Goal: Contribute content: Add original content to the website for others to see

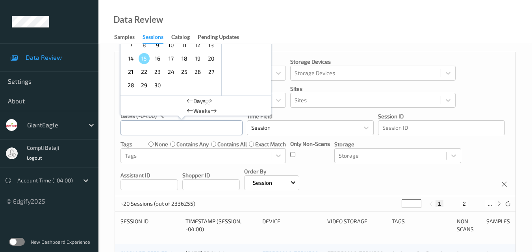
click at [181, 128] on div "[DATE] Sun Mon Tue Wed Thu Fri Sat 1 2 3 4 5 6 7 8 9 10 11 12 13 14 15 16 17 18…" at bounding box center [182, 127] width 122 height 15
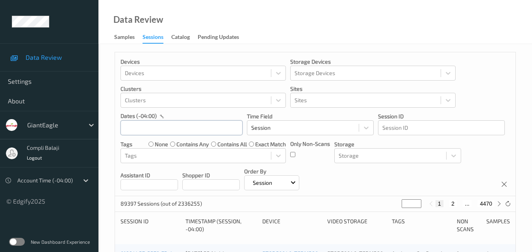
click at [180, 132] on input "text" at bounding box center [182, 128] width 122 height 15
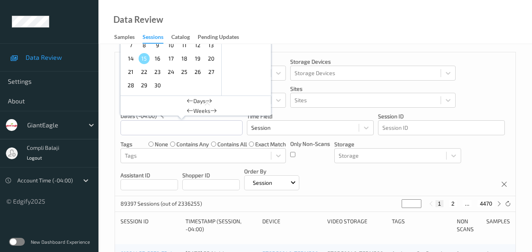
click at [209, 46] on span "13" at bounding box center [211, 45] width 11 height 11
type input "[DATE] 00:00 -> [DATE] 23:59"
click at [482, 77] on div "Devices Devices Storage Devices Storage Devices Clusters Clusters Sites Sites d…" at bounding box center [315, 124] width 401 height 144
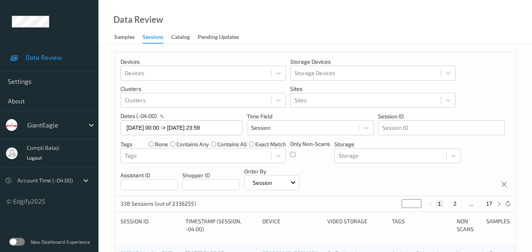
click at [492, 203] on button "17" at bounding box center [489, 203] width 11 height 7
type input "**"
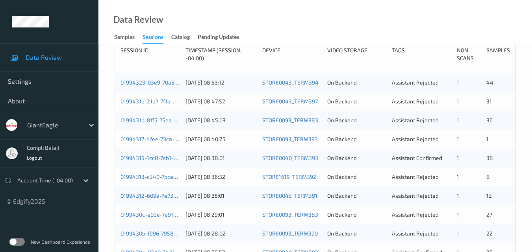
scroll to position [158, 0]
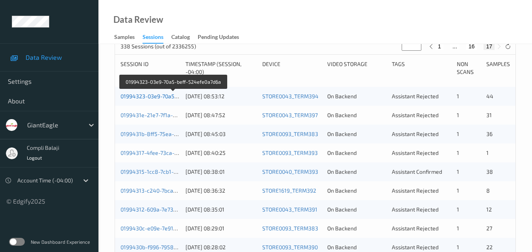
click at [160, 98] on link "01994323-03e9-70a5-beff-524efe0a7d6a" at bounding box center [174, 96] width 106 height 7
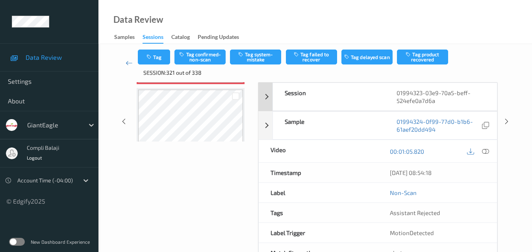
scroll to position [131, 0]
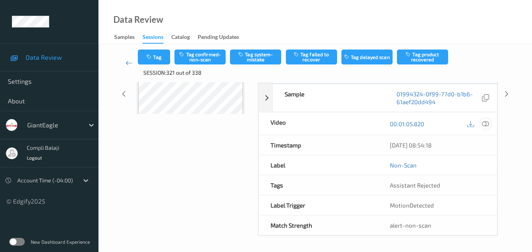
click at [484, 125] on icon at bounding box center [485, 123] width 7 height 7
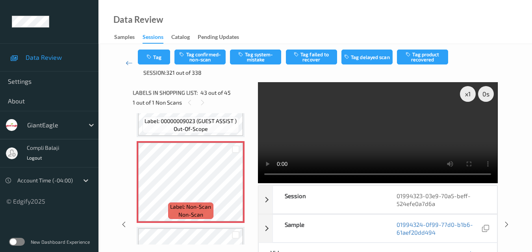
scroll to position [3579, 0]
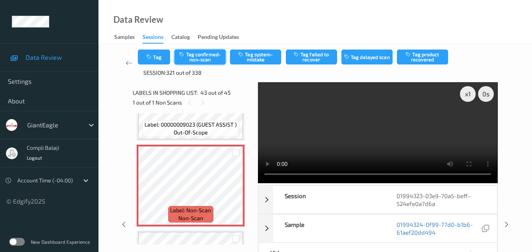
click at [208, 61] on button "Tag confirmed-non-scan" at bounding box center [199, 57] width 51 height 15
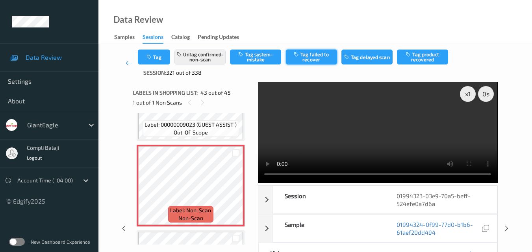
click at [313, 62] on button "Tag failed to recover" at bounding box center [311, 57] width 51 height 15
click at [127, 62] on icon at bounding box center [129, 63] width 7 height 8
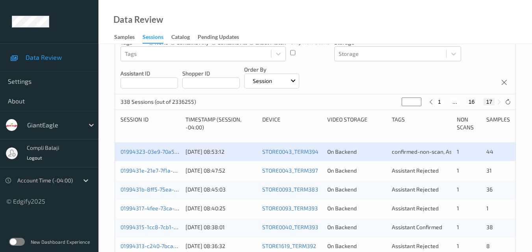
scroll to position [197, 0]
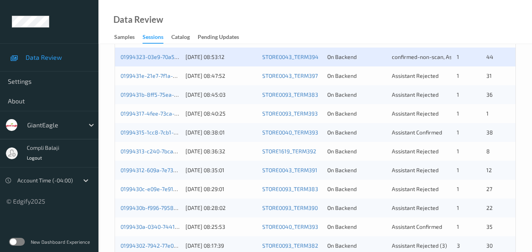
click at [154, 80] on div "0199431e-21e7-7f1a-bec9-b0214335edde" at bounding box center [150, 76] width 59 height 8
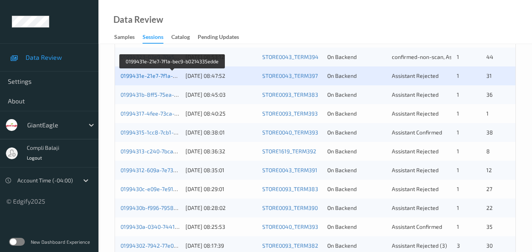
click at [156, 77] on link "0199431e-21e7-7f1a-bec9-b0214335edde" at bounding box center [173, 75] width 104 height 7
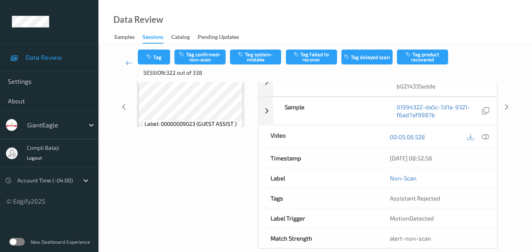
scroll to position [118, 0]
click at [486, 138] on icon at bounding box center [485, 136] width 7 height 7
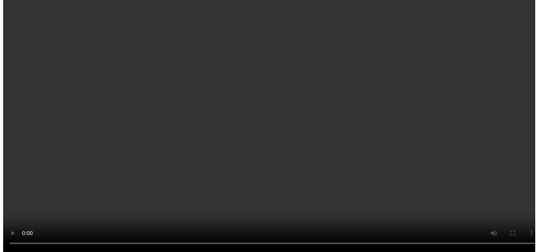
scroll to position [1923, 0]
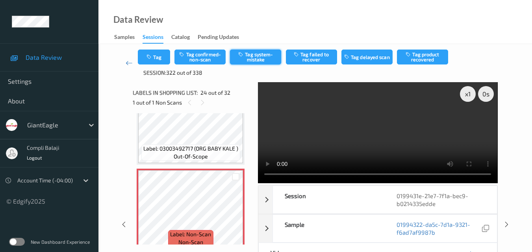
click at [267, 62] on button "Tag system-mistake" at bounding box center [255, 57] width 51 height 15
click at [157, 60] on button "Tag" at bounding box center [154, 57] width 32 height 15
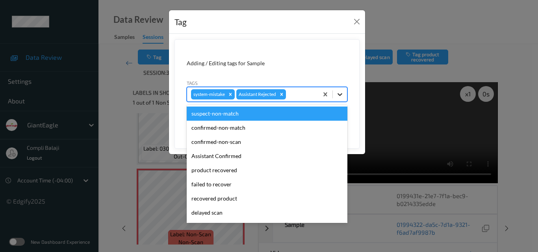
click at [342, 96] on icon at bounding box center [340, 95] width 8 height 8
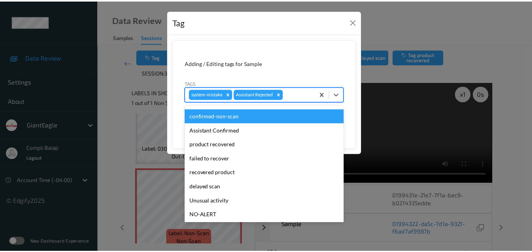
scroll to position [39, 0]
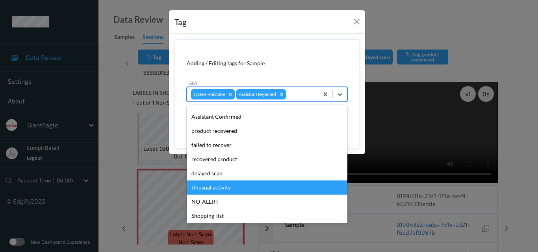
click at [223, 188] on div "Unusual activity" at bounding box center [267, 188] width 161 height 14
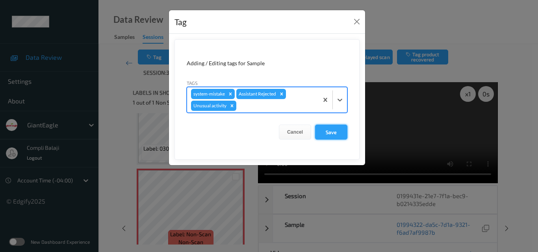
click at [332, 131] on button "Save" at bounding box center [331, 132] width 32 height 15
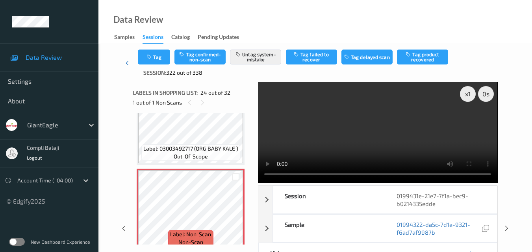
click at [127, 65] on icon at bounding box center [129, 63] width 7 height 8
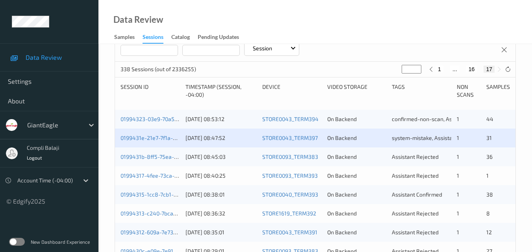
scroll to position [158, 0]
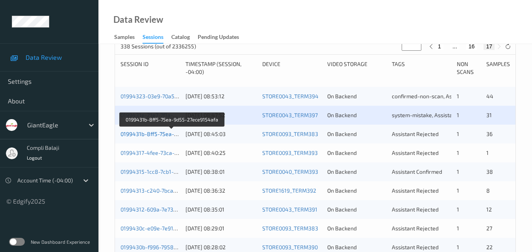
click at [154, 137] on link "0199431b-8ff5-75ea-9d55-27ece9154afa" at bounding box center [173, 134] width 104 height 7
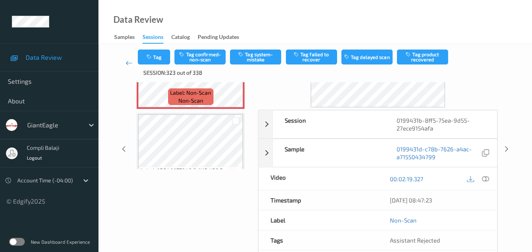
scroll to position [79, 0]
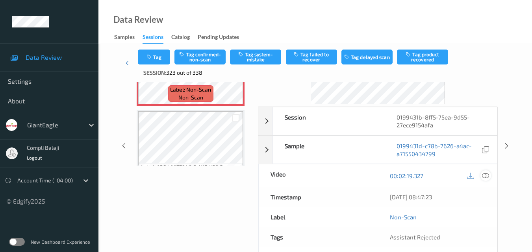
click at [488, 176] on icon at bounding box center [485, 175] width 7 height 7
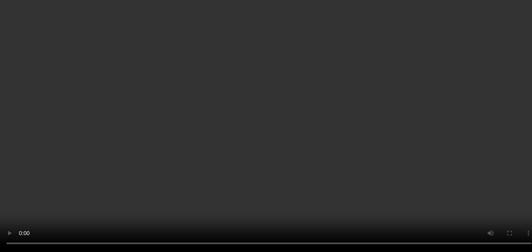
scroll to position [39, 0]
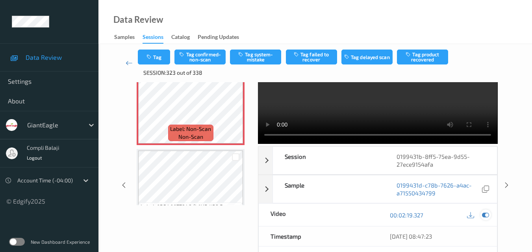
click at [487, 215] on icon at bounding box center [485, 215] width 7 height 7
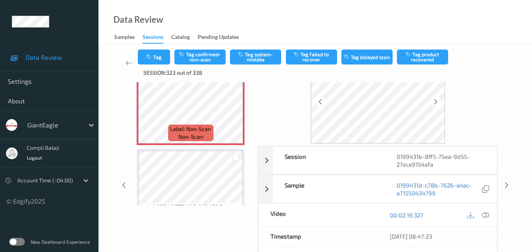
scroll to position [0, 0]
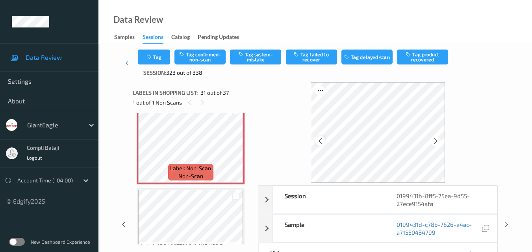
click at [317, 143] on icon at bounding box center [320, 141] width 7 height 7
click at [320, 143] on icon at bounding box center [320, 141] width 7 height 7
click at [435, 141] on icon at bounding box center [435, 141] width 7 height 7
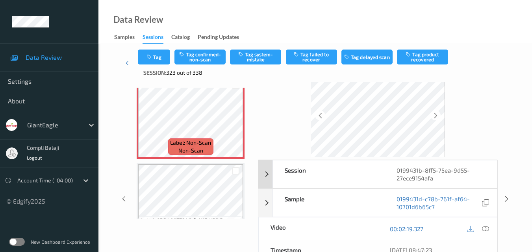
scroll to position [39, 0]
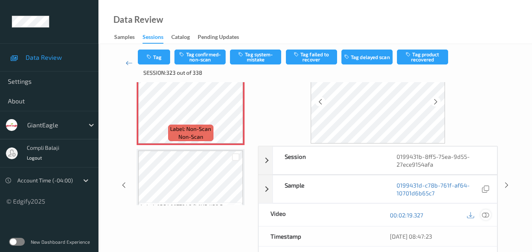
click at [483, 213] on icon at bounding box center [485, 215] width 7 height 7
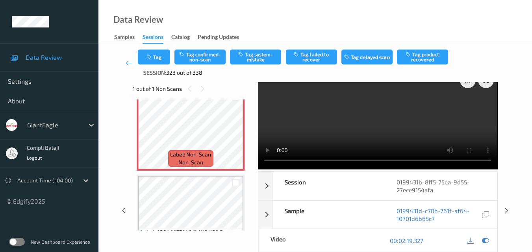
scroll to position [0, 0]
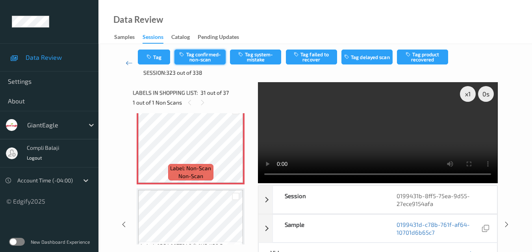
click at [218, 58] on button "Tag confirmed-non-scan" at bounding box center [199, 57] width 51 height 15
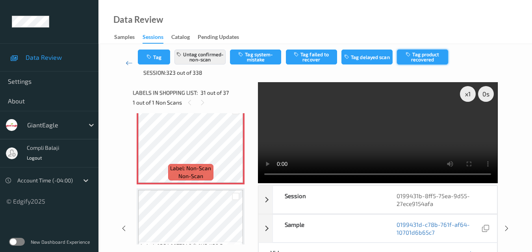
click at [424, 59] on button "Tag product recovered" at bounding box center [422, 57] width 51 height 15
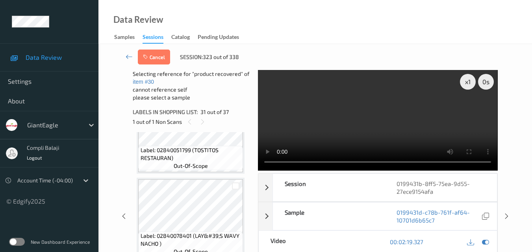
scroll to position [2788, 0]
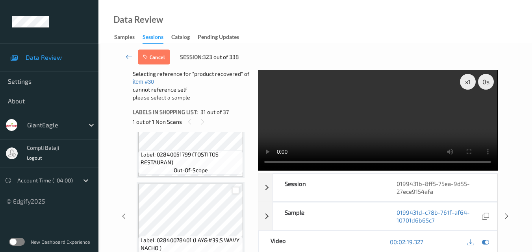
click at [236, 191] on div at bounding box center [235, 190] width 7 height 7
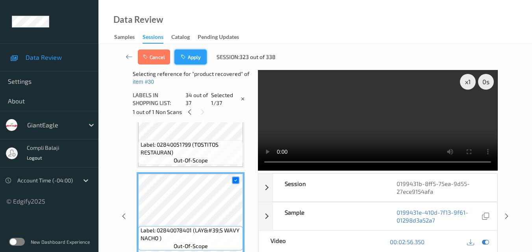
click at [193, 63] on button "Apply" at bounding box center [190, 57] width 32 height 15
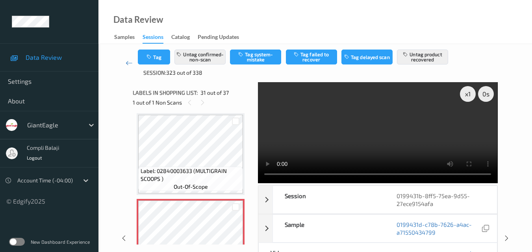
drag, startPoint x: 211, startPoint y: 62, endPoint x: 213, endPoint y: 81, distance: 19.4
click at [213, 81] on div "Tag Untag confirmed-non-scan Tag system-mistake Tag failed to recover Tag delay…" at bounding box center [315, 63] width 401 height 38
click at [129, 63] on icon at bounding box center [129, 63] width 7 height 8
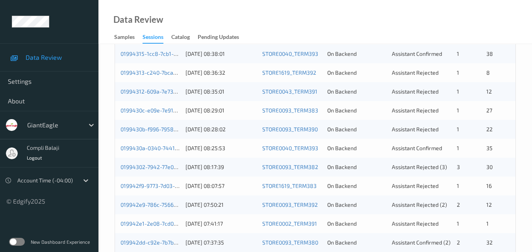
scroll to position [197, 0]
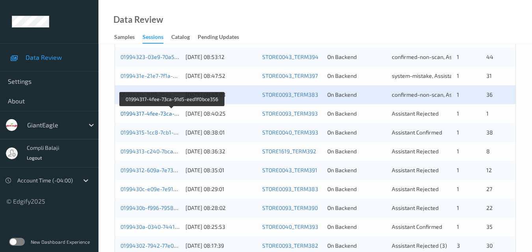
click at [143, 117] on link "01994317-4fee-73ca-91d5-eed1f0bce356" at bounding box center [173, 113] width 104 height 7
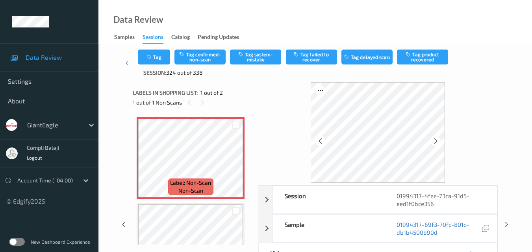
scroll to position [39, 0]
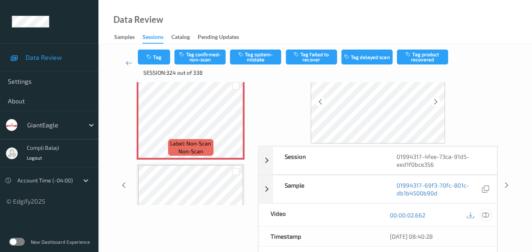
click at [486, 217] on icon at bounding box center [485, 215] width 7 height 7
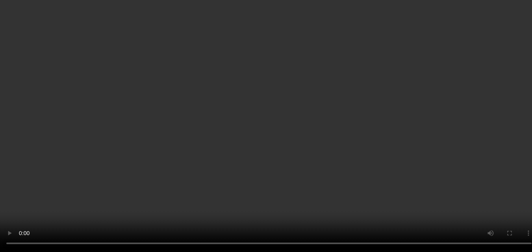
scroll to position [44, 0]
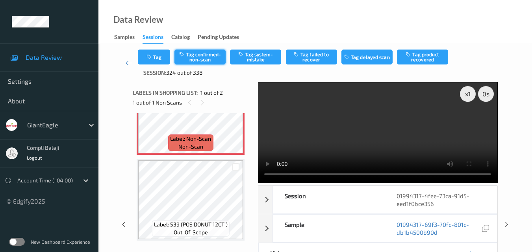
click at [206, 57] on button "Tag confirmed-non-scan" at bounding box center [199, 57] width 51 height 15
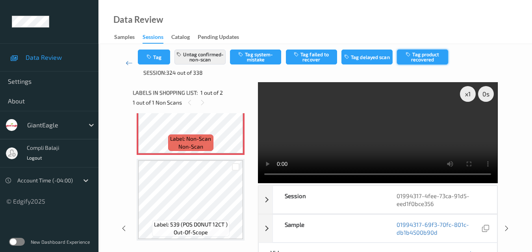
click at [432, 58] on button "Tag product recovered" at bounding box center [422, 57] width 51 height 15
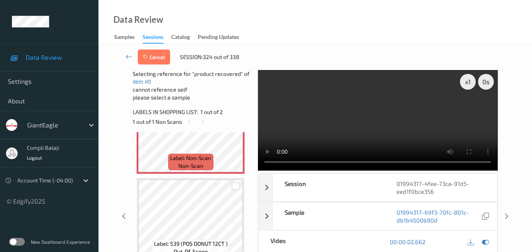
click at [232, 186] on div at bounding box center [235, 186] width 7 height 7
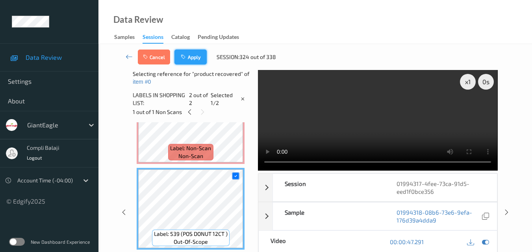
click at [195, 62] on button "Apply" at bounding box center [190, 57] width 32 height 15
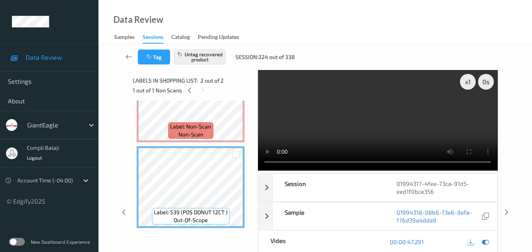
click at [126, 56] on icon at bounding box center [129, 57] width 7 height 8
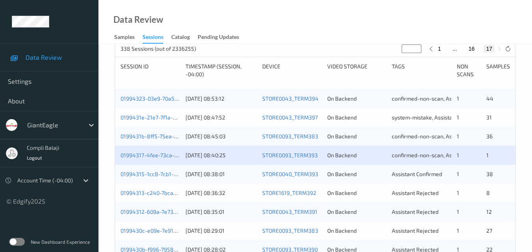
scroll to position [158, 0]
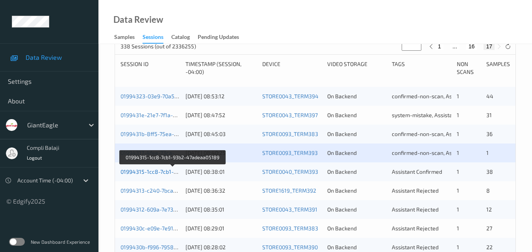
click at [152, 173] on link "01994315-1cc8-7cb1-93b2-47adeaa05189" at bounding box center [174, 172] width 106 height 7
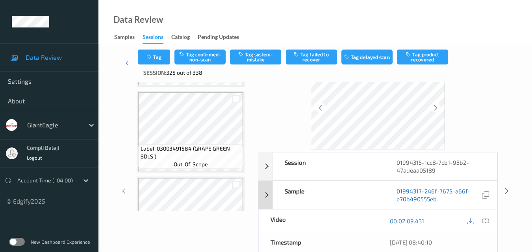
scroll to position [79, 0]
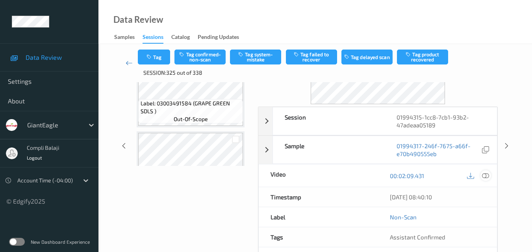
click at [487, 176] on icon at bounding box center [485, 175] width 7 height 7
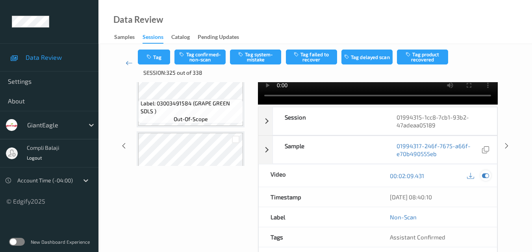
click at [487, 173] on icon at bounding box center [485, 176] width 7 height 7
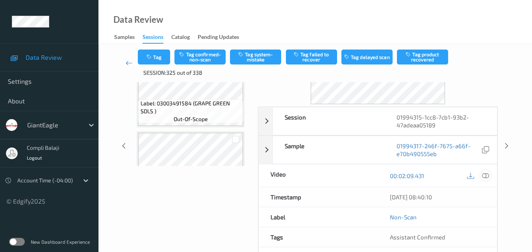
click at [487, 176] on icon at bounding box center [485, 175] width 7 height 7
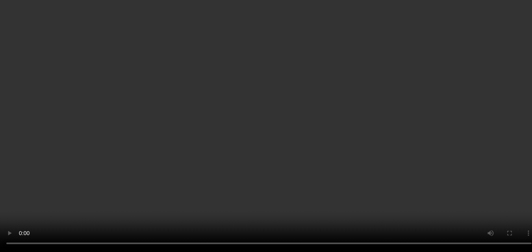
scroll to position [580, 0]
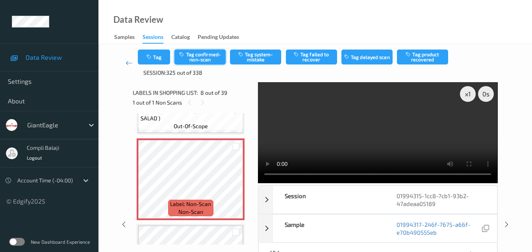
click at [213, 61] on button "Tag confirmed-non-scan" at bounding box center [199, 57] width 51 height 15
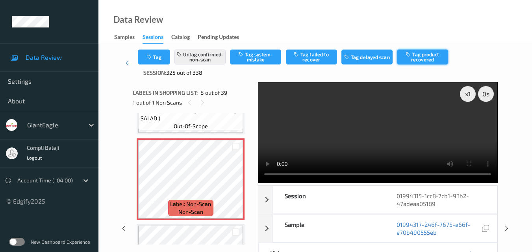
click at [434, 59] on button "Tag product recovered" at bounding box center [422, 57] width 51 height 15
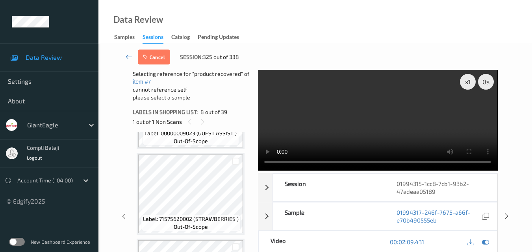
scroll to position [856, 0]
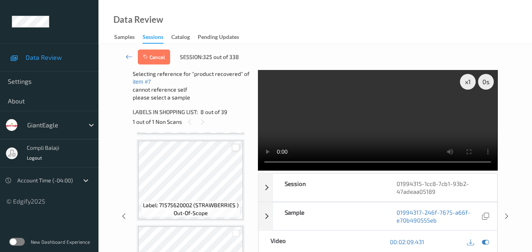
click at [236, 145] on div at bounding box center [235, 147] width 7 height 7
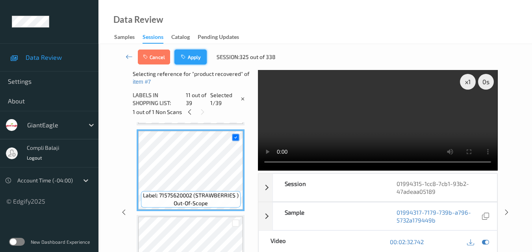
click at [196, 59] on button "Apply" at bounding box center [190, 57] width 32 height 15
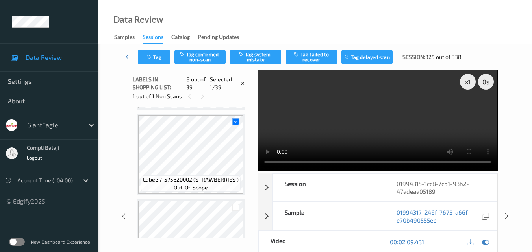
scroll to position [519, 0]
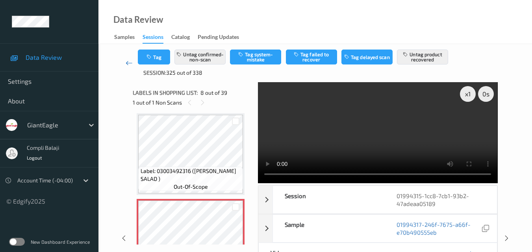
click at [129, 63] on icon at bounding box center [129, 63] width 7 height 8
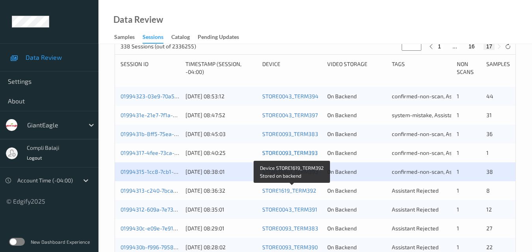
scroll to position [197, 0]
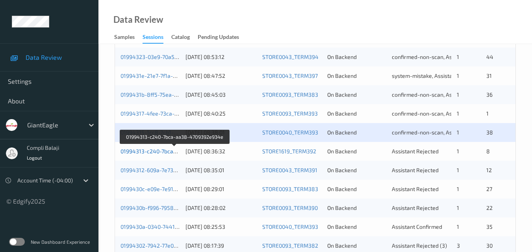
click at [169, 154] on link "01994313-c240-7bca-aa38-4709392e934e" at bounding box center [175, 151] width 109 height 7
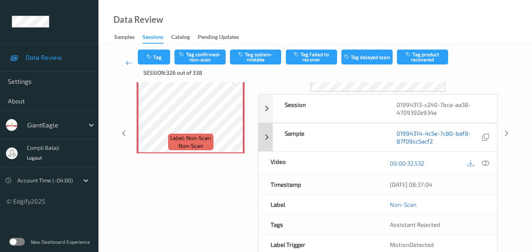
scroll to position [52, 0]
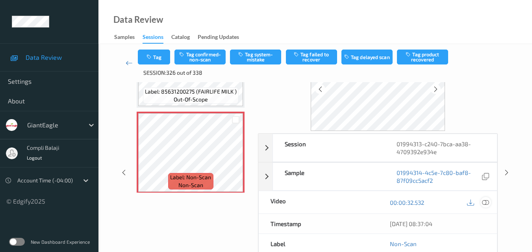
click at [487, 201] on icon at bounding box center [485, 202] width 7 height 7
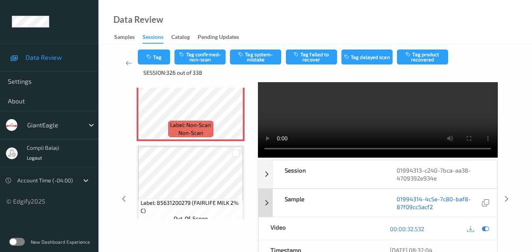
scroll to position [39, 0]
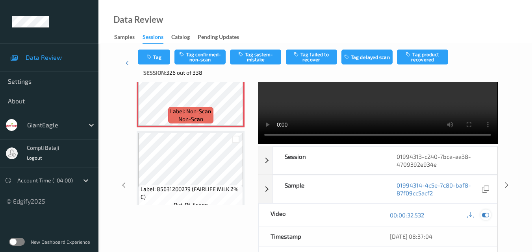
click at [486, 217] on icon at bounding box center [485, 215] width 7 height 7
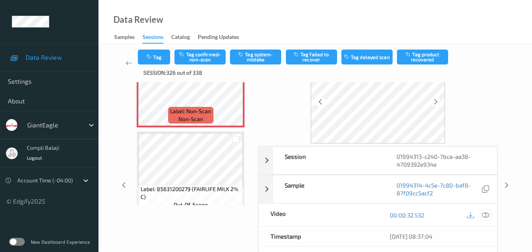
click at [484, 212] on icon at bounding box center [485, 215] width 7 height 7
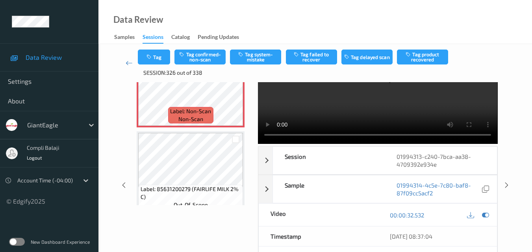
scroll to position [0, 0]
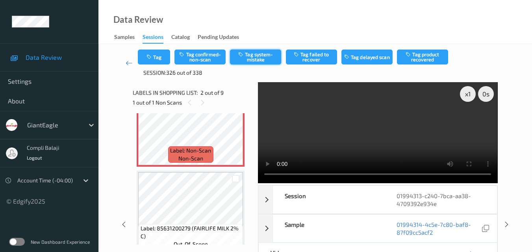
click at [267, 56] on button "Tag system-mistake" at bounding box center [255, 57] width 51 height 15
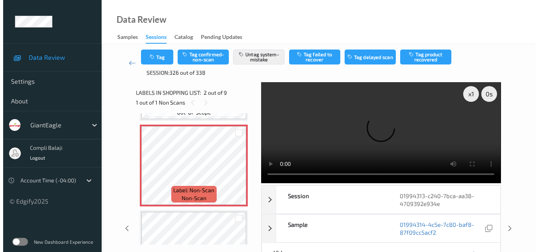
scroll to position [79, 0]
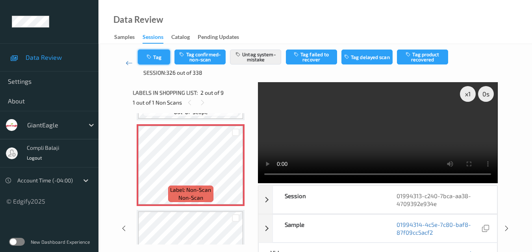
click at [157, 59] on button "Tag" at bounding box center [154, 57] width 32 height 15
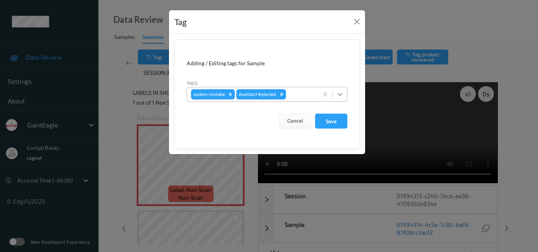
click at [341, 93] on icon at bounding box center [340, 95] width 8 height 8
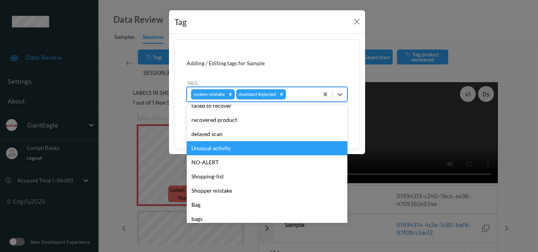
click at [221, 149] on div "Unusual activity" at bounding box center [267, 148] width 161 height 14
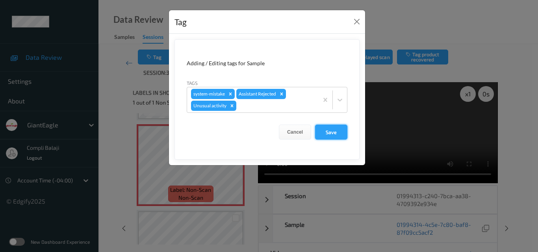
click at [340, 131] on button "Save" at bounding box center [331, 132] width 32 height 15
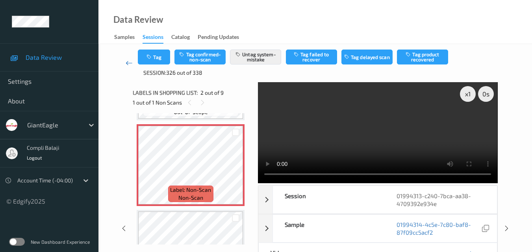
click at [126, 64] on icon at bounding box center [129, 63] width 7 height 8
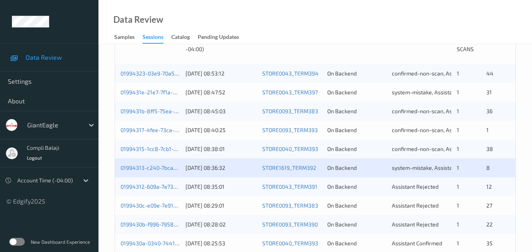
scroll to position [197, 0]
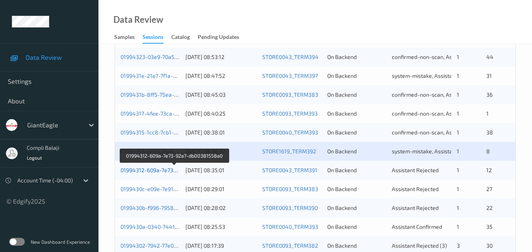
click at [160, 173] on link "01994312-609a-7e73-92a7-db00381558a0" at bounding box center [175, 170] width 108 height 7
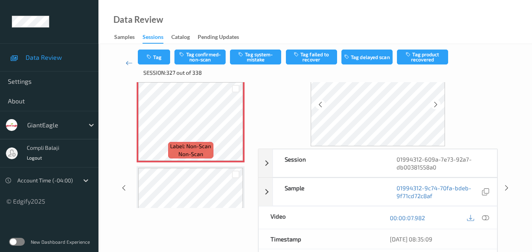
scroll to position [50, 0]
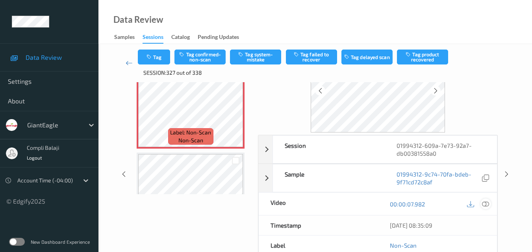
click at [485, 205] on icon at bounding box center [485, 203] width 7 height 7
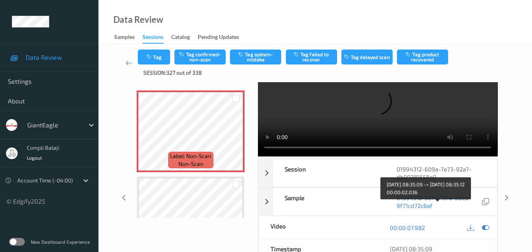
scroll to position [0, 0]
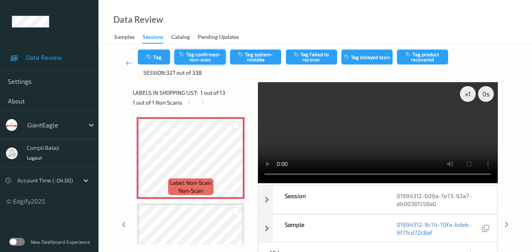
click at [212, 60] on button "Tag confirmed-non-scan" at bounding box center [199, 57] width 51 height 15
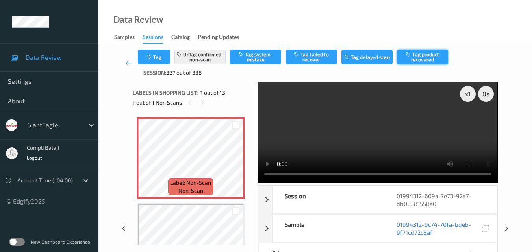
click at [432, 59] on button "Tag product recovered" at bounding box center [422, 57] width 51 height 15
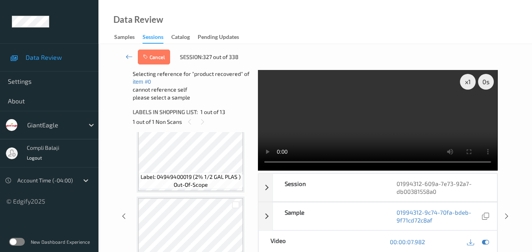
scroll to position [158, 0]
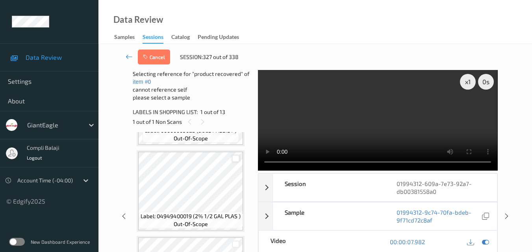
click at [238, 159] on div at bounding box center [235, 158] width 7 height 7
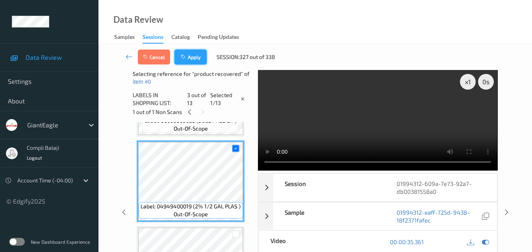
click at [199, 61] on button "Apply" at bounding box center [190, 57] width 32 height 15
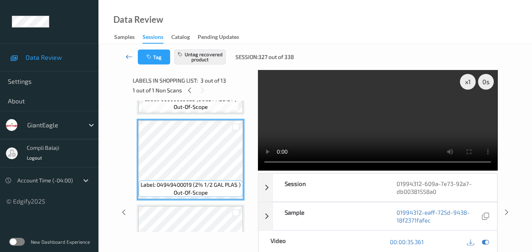
click at [130, 60] on icon at bounding box center [129, 57] width 7 height 8
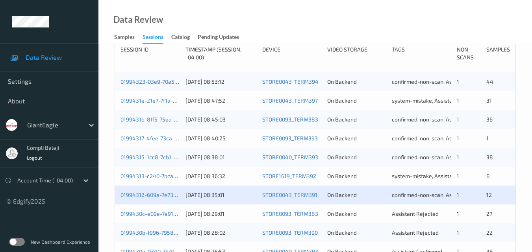
scroll to position [197, 0]
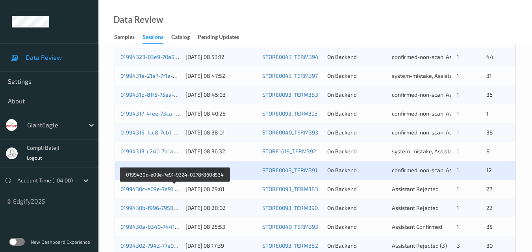
click at [165, 191] on link "0199430c-e09e-7e91-9324-0278f860d534" at bounding box center [175, 189] width 108 height 7
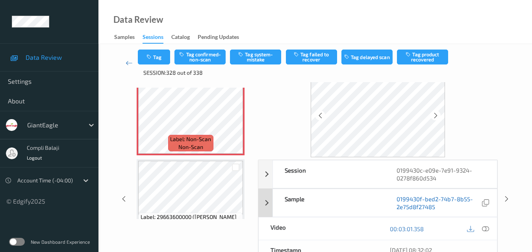
scroll to position [39, 0]
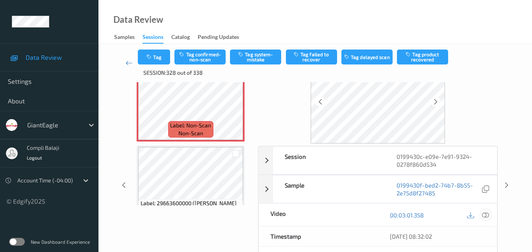
click at [482, 215] on div at bounding box center [486, 215] width 11 height 11
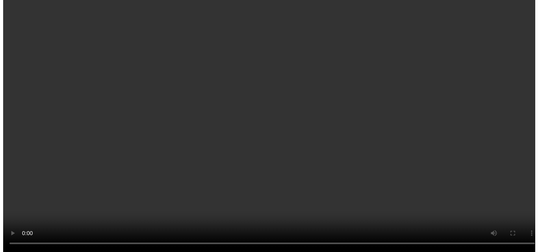
scroll to position [1728, 0]
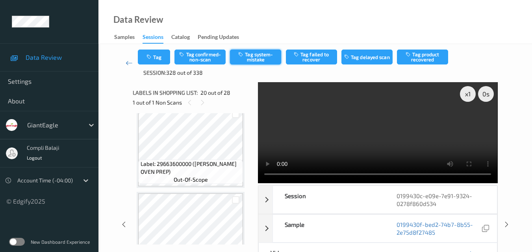
click at [255, 62] on button "Tag system-mistake" at bounding box center [255, 57] width 51 height 15
click at [160, 58] on button "Tag" at bounding box center [154, 57] width 32 height 15
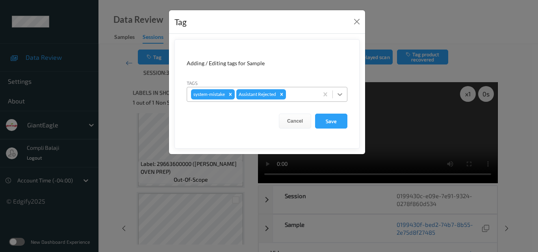
click at [342, 95] on icon at bounding box center [340, 95] width 8 height 8
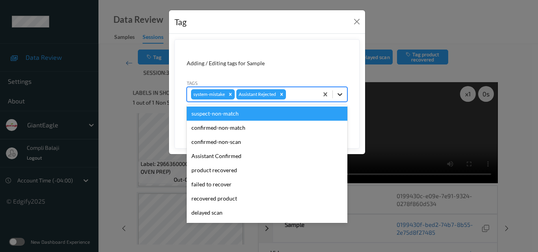
click at [342, 93] on icon at bounding box center [340, 95] width 8 height 8
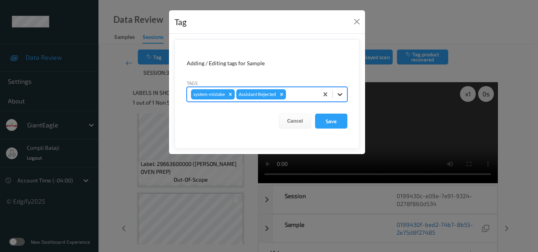
click at [339, 95] on icon at bounding box center [340, 94] width 5 height 3
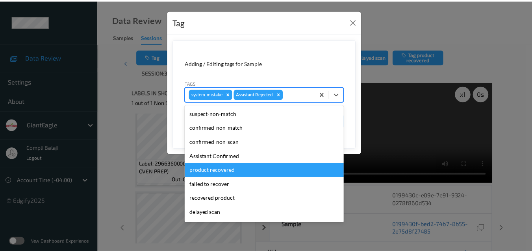
scroll to position [39, 0]
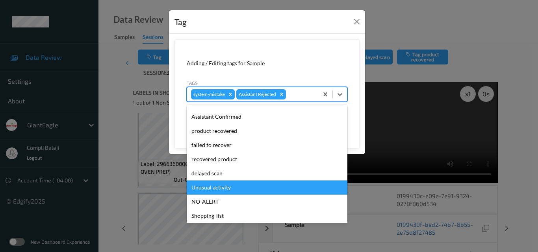
drag, startPoint x: 219, startPoint y: 187, endPoint x: 286, endPoint y: 154, distance: 74.5
click at [220, 187] on div "Unusual activity" at bounding box center [267, 188] width 161 height 14
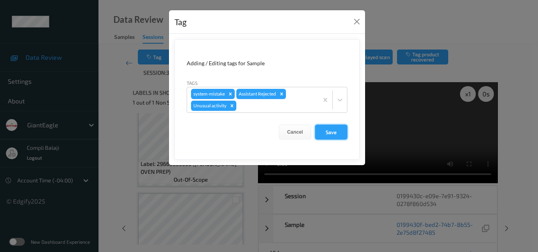
click at [330, 134] on button "Save" at bounding box center [331, 132] width 32 height 15
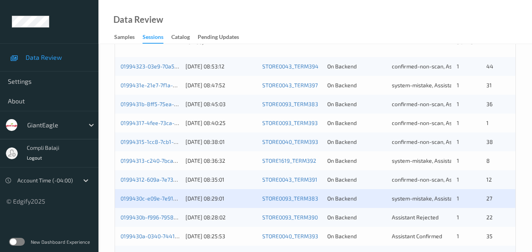
scroll to position [197, 0]
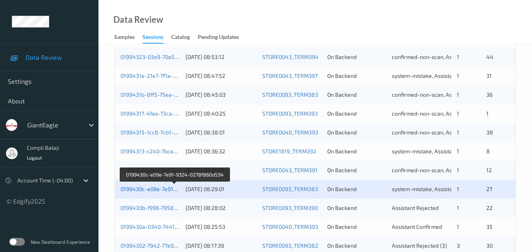
click at [161, 191] on link "0199430c-e09e-7e91-9324-0278f860d534" at bounding box center [175, 189] width 108 height 7
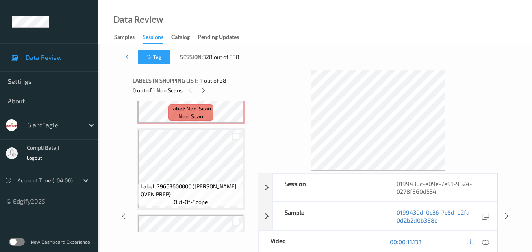
scroll to position [1615, 0]
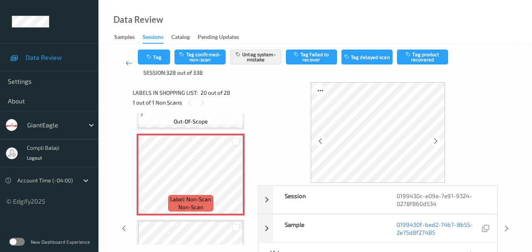
click at [126, 62] on icon at bounding box center [129, 63] width 7 height 8
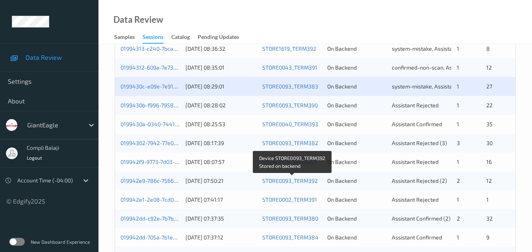
scroll to position [286, 0]
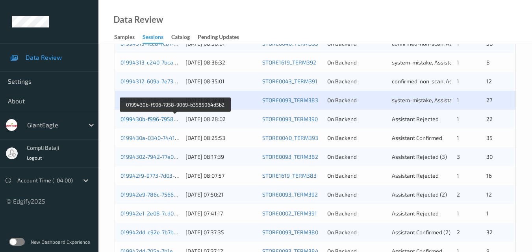
click at [151, 120] on link "0199430b-f996-7958-9069-b3585064d5b2" at bounding box center [175, 119] width 109 height 7
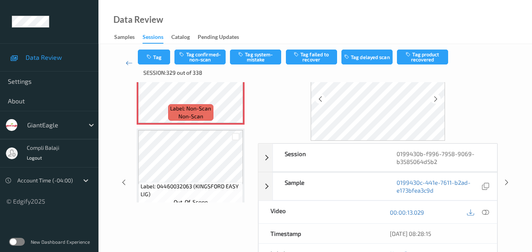
scroll to position [39, 0]
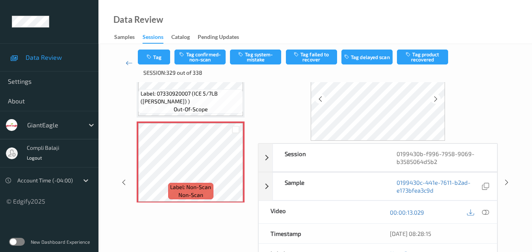
drag, startPoint x: 484, startPoint y: 213, endPoint x: 425, endPoint y: 191, distance: 63.2
click at [485, 213] on icon at bounding box center [485, 212] width 7 height 7
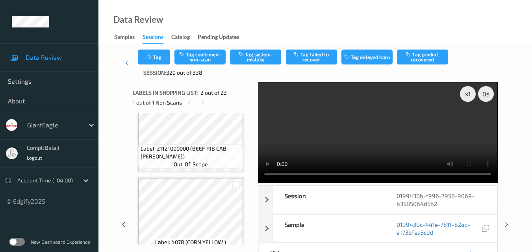
scroll to position [1847, 0]
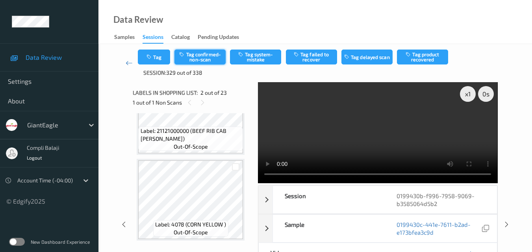
click at [208, 61] on button "Tag confirmed-non-scan" at bounding box center [199, 57] width 51 height 15
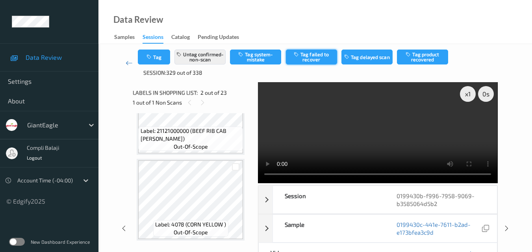
click at [321, 57] on button "Tag failed to recover" at bounding box center [311, 57] width 51 height 15
click at [127, 66] on icon at bounding box center [129, 63] width 7 height 8
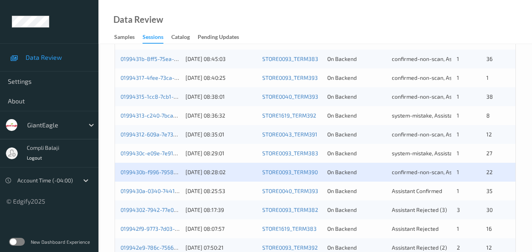
scroll to position [276, 0]
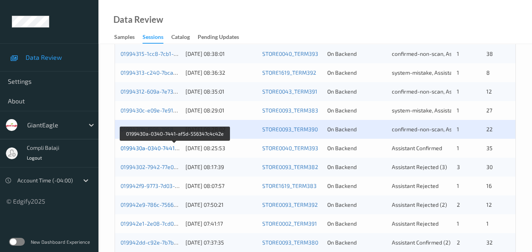
click at [152, 148] on link "0199430a-0340-7441-af5d-556347c4c42e" at bounding box center [175, 148] width 108 height 7
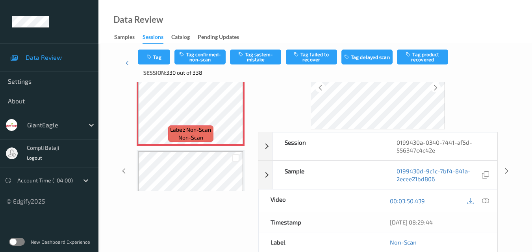
scroll to position [79, 0]
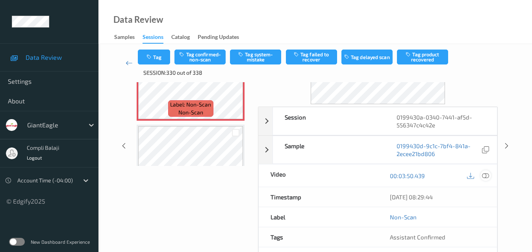
click at [487, 176] on icon at bounding box center [485, 175] width 7 height 7
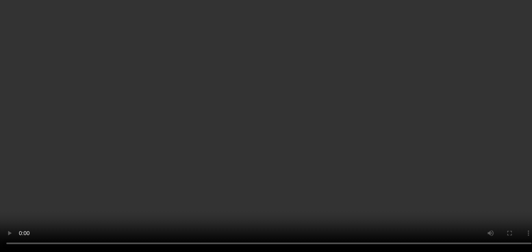
scroll to position [2450, 0]
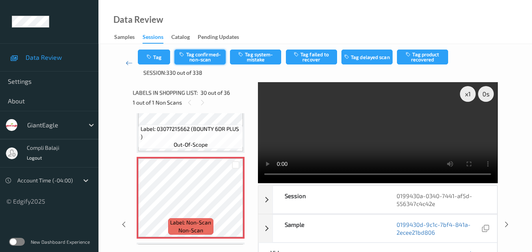
click at [202, 62] on button "Tag confirmed-non-scan" at bounding box center [199, 57] width 51 height 15
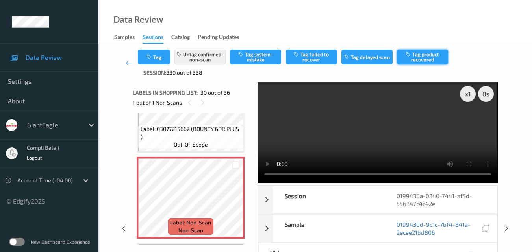
click at [419, 60] on button "Tag product recovered" at bounding box center [422, 57] width 51 height 15
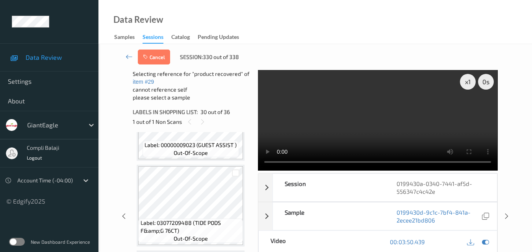
scroll to position [2647, 0]
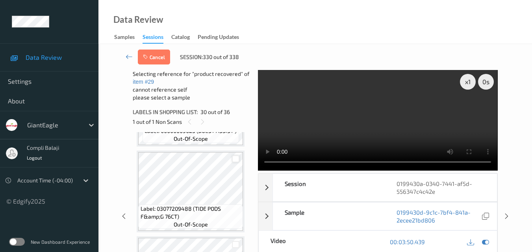
click at [236, 157] on div at bounding box center [235, 159] width 7 height 7
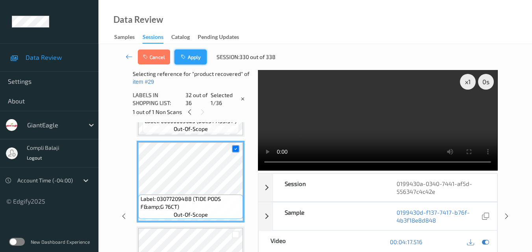
click at [195, 60] on button "Apply" at bounding box center [190, 57] width 32 height 15
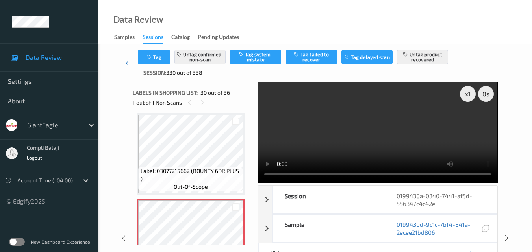
click at [127, 62] on icon at bounding box center [129, 63] width 7 height 8
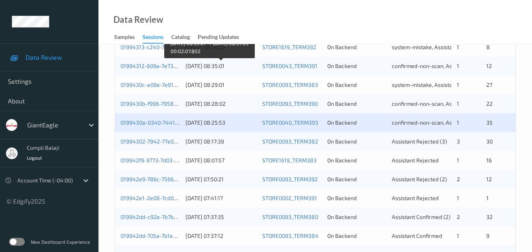
scroll to position [315, 0]
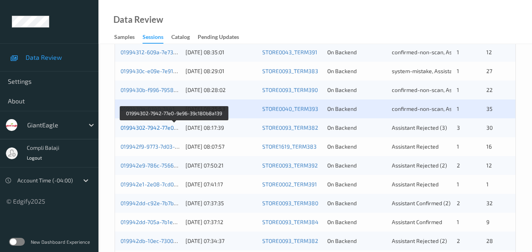
click at [160, 130] on link "01994302-7942-77e0-9e96-39c180b8a139" at bounding box center [174, 127] width 107 height 7
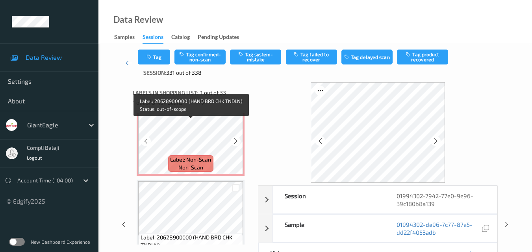
scroll to position [197, 0]
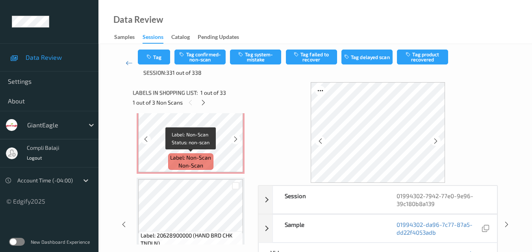
click at [191, 157] on span "Label: Non-Scan" at bounding box center [190, 158] width 41 height 8
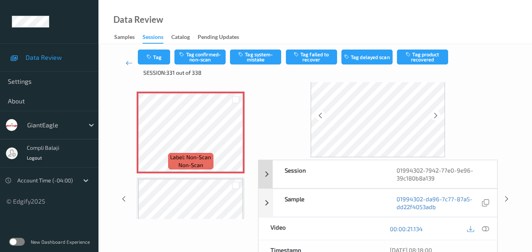
scroll to position [39, 0]
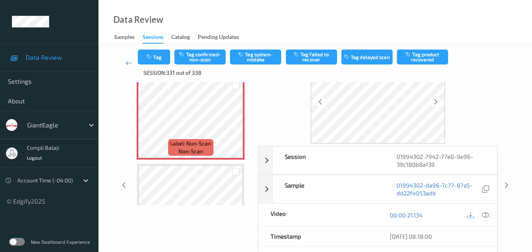
click at [484, 217] on icon at bounding box center [485, 215] width 7 height 7
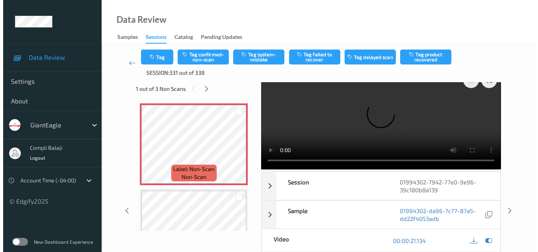
scroll to position [0, 0]
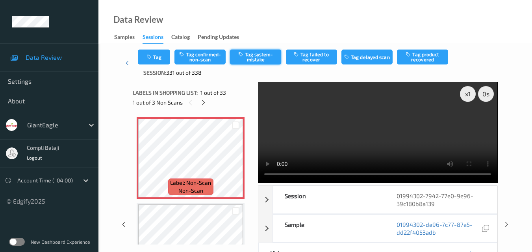
click at [265, 56] on button "Tag system-mistake" at bounding box center [255, 57] width 51 height 15
click at [161, 60] on button "Tag" at bounding box center [154, 57] width 32 height 15
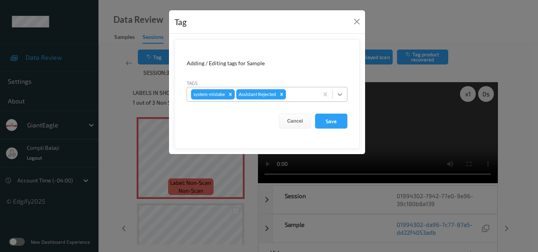
click at [343, 94] on icon at bounding box center [340, 95] width 8 height 8
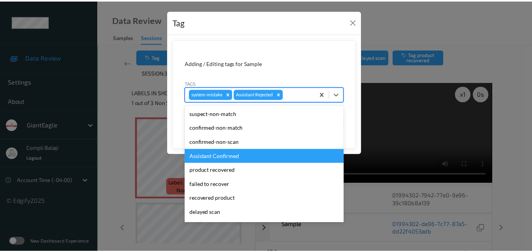
scroll to position [39, 0]
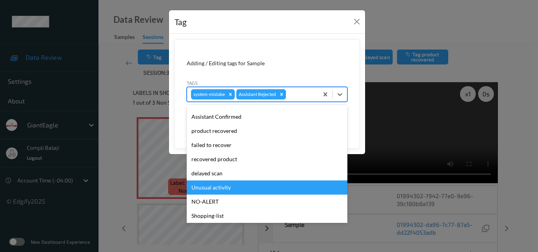
click at [215, 189] on div "Unusual activity" at bounding box center [267, 188] width 161 height 14
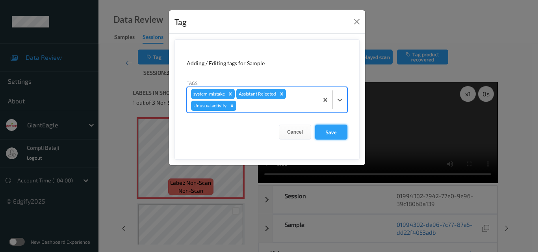
click at [333, 132] on button "Save" at bounding box center [331, 132] width 32 height 15
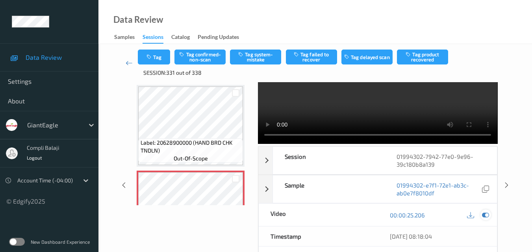
click at [489, 218] on icon at bounding box center [485, 215] width 7 height 7
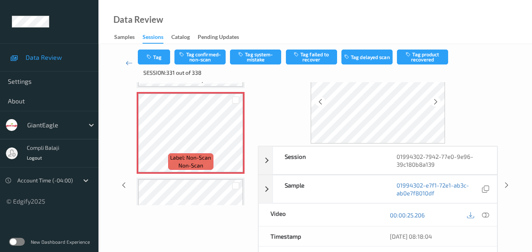
click at [493, 217] on div "00:00:25.206" at bounding box center [437, 215] width 119 height 22
click at [486, 215] on icon at bounding box center [485, 215] width 7 height 7
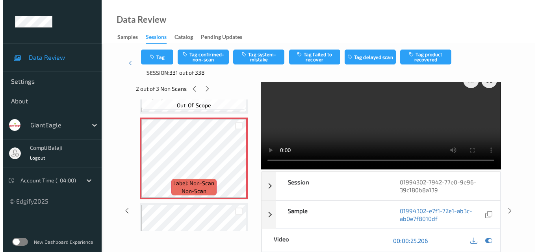
scroll to position [0, 0]
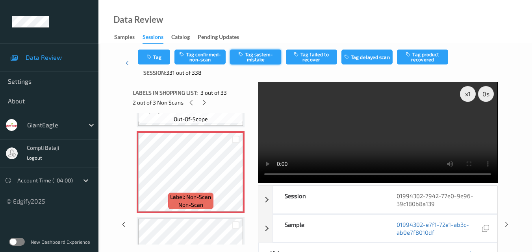
click at [251, 58] on button "Tag system-mistake" at bounding box center [255, 57] width 51 height 15
click at [161, 59] on button "Tag" at bounding box center [154, 57] width 32 height 15
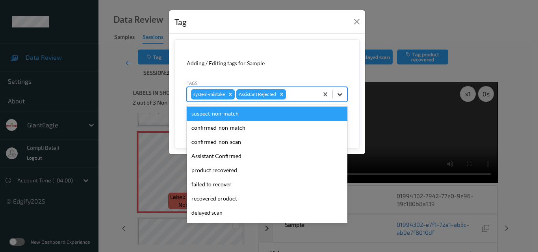
click at [340, 93] on icon at bounding box center [340, 95] width 8 height 8
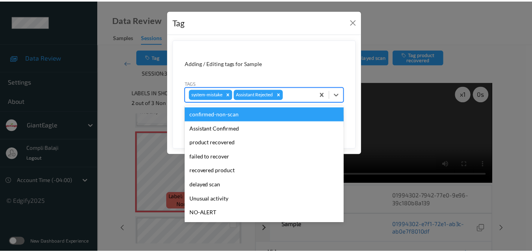
scroll to position [39, 0]
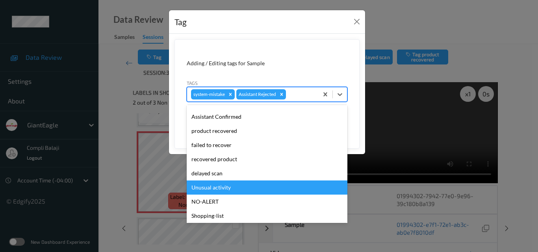
drag, startPoint x: 218, startPoint y: 189, endPoint x: 265, endPoint y: 182, distance: 47.5
click at [218, 189] on div "Unusual activity" at bounding box center [267, 188] width 161 height 14
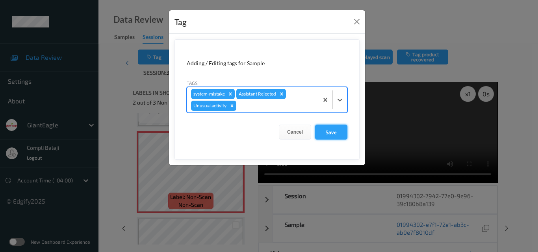
click at [329, 134] on button "Save" at bounding box center [331, 132] width 32 height 15
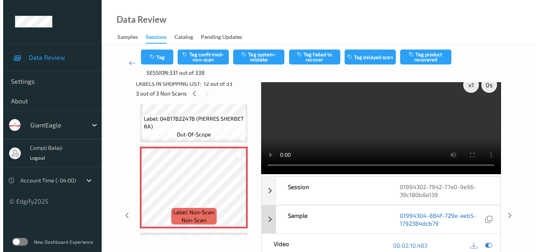
scroll to position [0, 0]
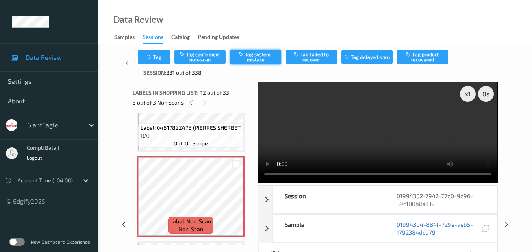
click at [260, 58] on button "Tag system-mistake" at bounding box center [255, 57] width 51 height 15
click at [160, 59] on button "Tag" at bounding box center [154, 57] width 32 height 15
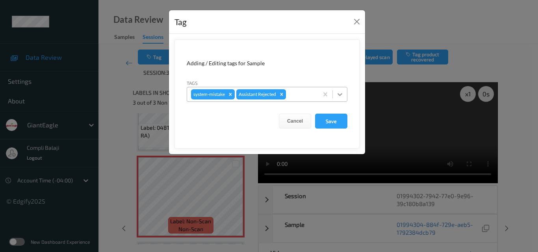
click at [340, 95] on icon at bounding box center [340, 94] width 5 height 3
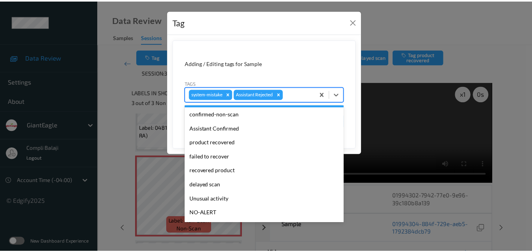
scroll to position [39, 0]
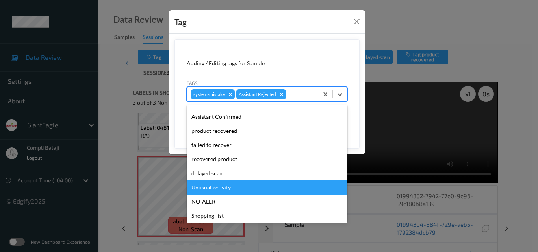
click at [221, 189] on div "Unusual activity" at bounding box center [267, 188] width 161 height 14
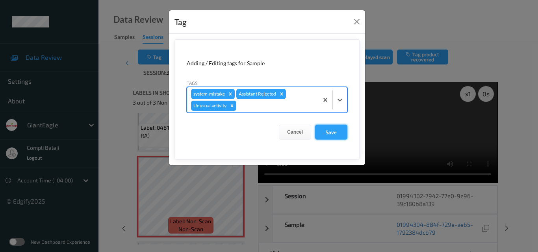
click at [335, 135] on button "Save" at bounding box center [331, 132] width 32 height 15
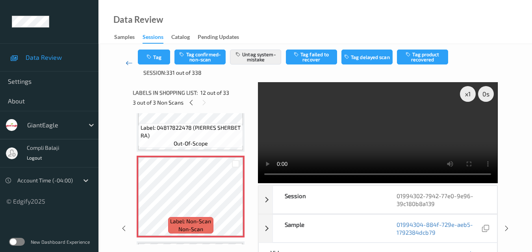
click at [127, 64] on icon at bounding box center [129, 63] width 7 height 8
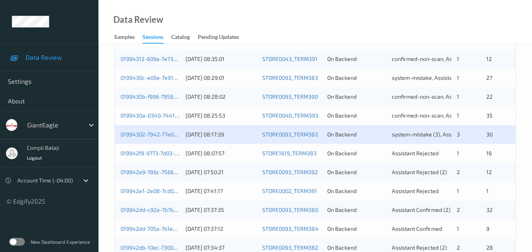
scroll to position [315, 0]
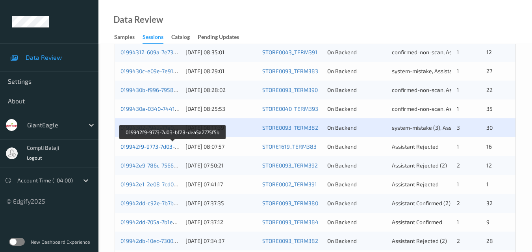
click at [152, 148] on link "019942f9-9773-7d03-bf28-dea5a2775f5b" at bounding box center [173, 146] width 104 height 7
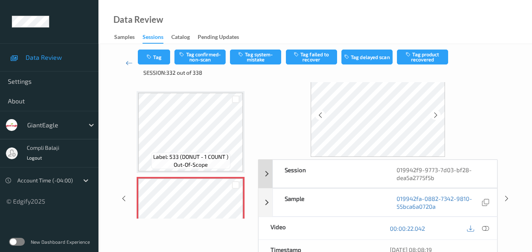
scroll to position [40, 0]
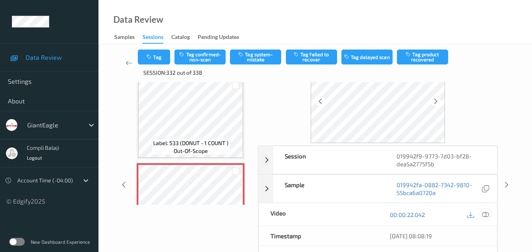
click at [486, 215] on icon at bounding box center [485, 214] width 7 height 7
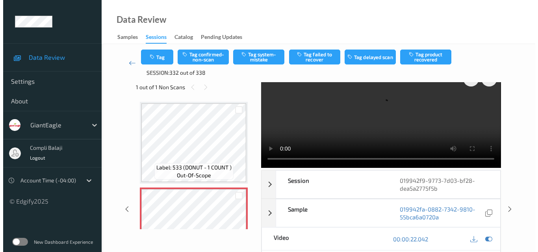
scroll to position [0, 0]
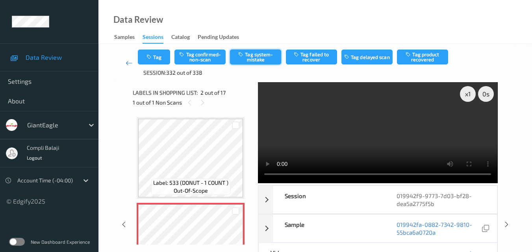
click at [270, 59] on button "Tag system-mistake" at bounding box center [255, 57] width 51 height 15
click at [165, 59] on button "Tag" at bounding box center [154, 57] width 32 height 15
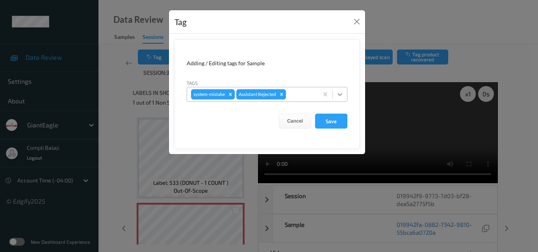
click at [343, 94] on icon at bounding box center [340, 95] width 8 height 8
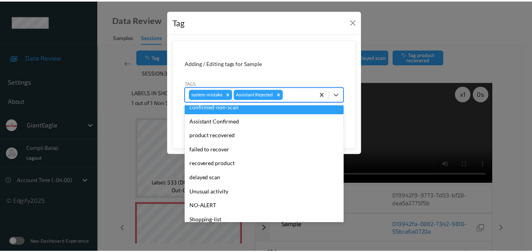
scroll to position [79, 0]
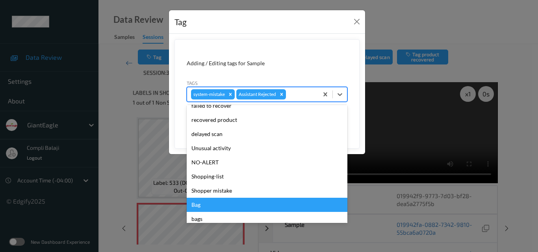
click at [201, 206] on div "Bag" at bounding box center [267, 205] width 161 height 14
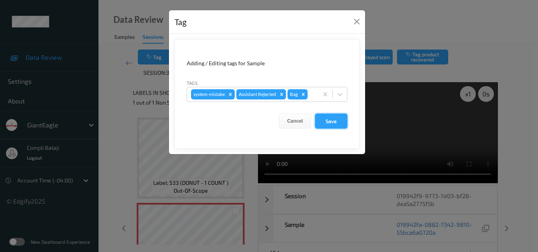
click at [337, 124] on button "Save" at bounding box center [331, 121] width 32 height 15
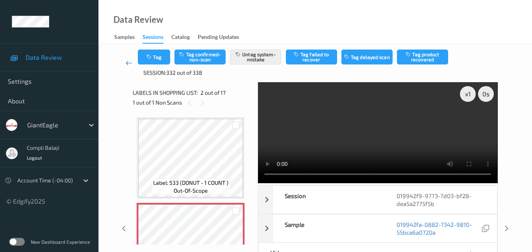
click at [126, 62] on icon at bounding box center [129, 63] width 7 height 8
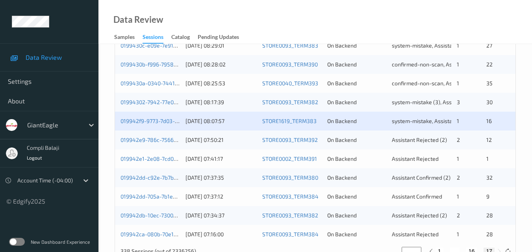
scroll to position [355, 0]
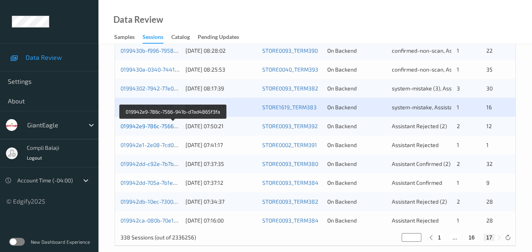
click at [162, 129] on link "019942e9-786c-7566-941b-d7ad4865f3fa" at bounding box center [174, 126] width 106 height 7
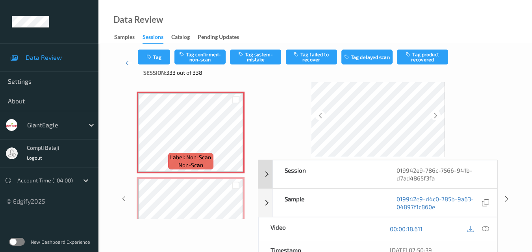
scroll to position [39, 0]
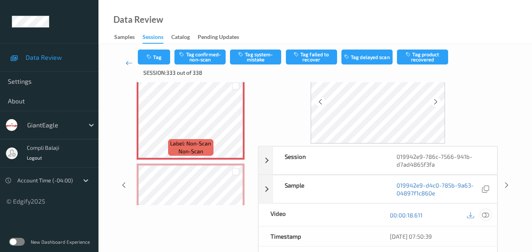
drag, startPoint x: 486, startPoint y: 217, endPoint x: 439, endPoint y: 204, distance: 49.5
click at [486, 217] on icon at bounding box center [485, 215] width 7 height 7
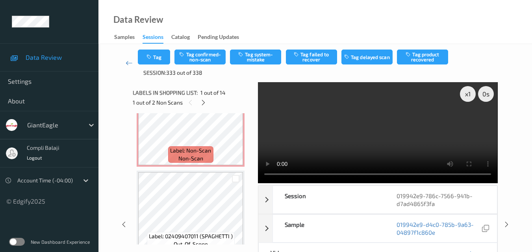
scroll to position [79, 0]
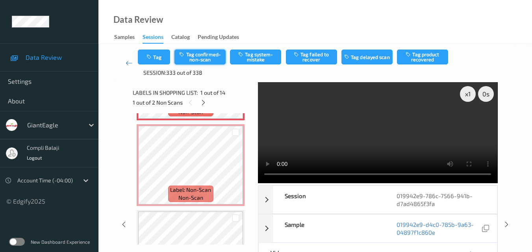
click at [205, 62] on button "Tag confirmed-non-scan" at bounding box center [199, 57] width 51 height 15
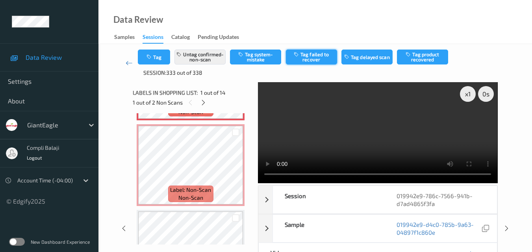
click at [319, 59] on button "Tag failed to recover" at bounding box center [311, 57] width 51 height 15
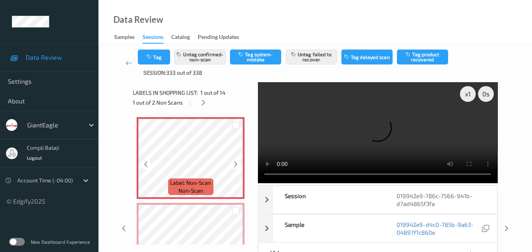
scroll to position [39, 0]
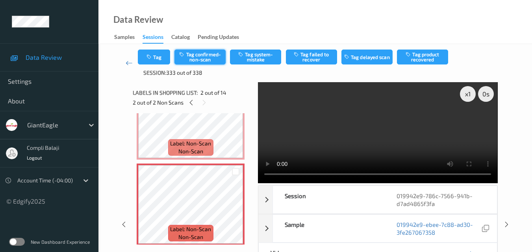
click at [206, 59] on button "Tag confirmed-non-scan" at bounding box center [199, 57] width 51 height 15
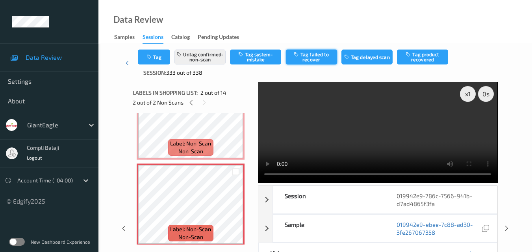
click at [316, 57] on button "Tag failed to recover" at bounding box center [311, 57] width 51 height 15
click at [126, 65] on icon at bounding box center [129, 63] width 7 height 8
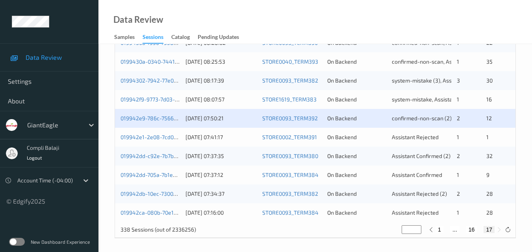
scroll to position [365, 0]
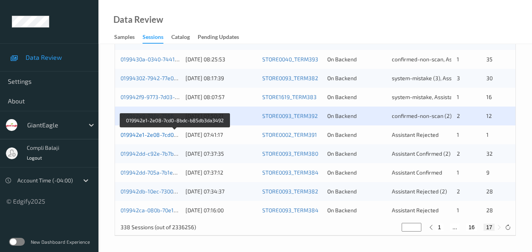
click at [154, 137] on link "019942e1-2e08-7cd0-8bdc-b85db3da3492" at bounding box center [175, 135] width 109 height 7
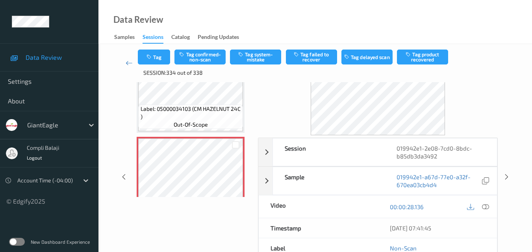
scroll to position [5, 0]
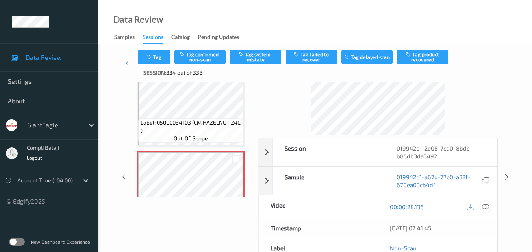
click at [484, 206] on icon at bounding box center [485, 206] width 7 height 7
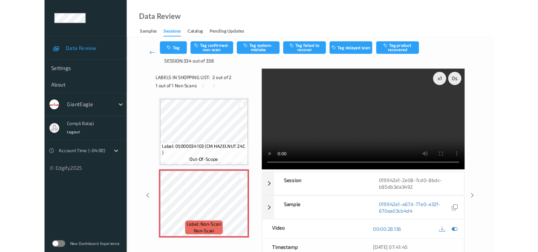
scroll to position [0, 0]
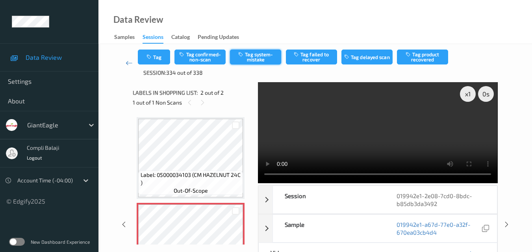
click at [267, 54] on button "Tag system-mistake" at bounding box center [255, 57] width 51 height 15
click at [153, 58] on icon "button" at bounding box center [150, 57] width 7 height 6
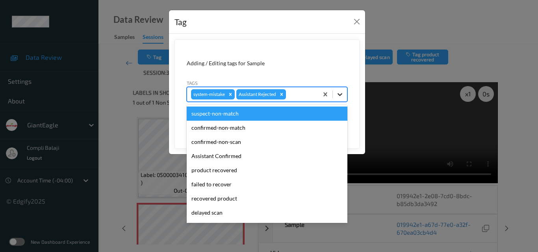
click at [342, 92] on icon at bounding box center [340, 95] width 8 height 8
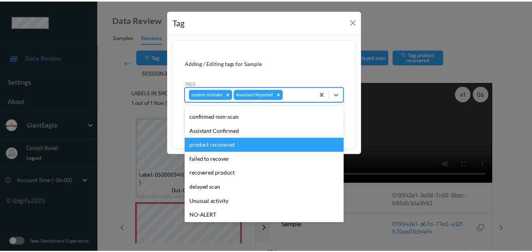
scroll to position [39, 0]
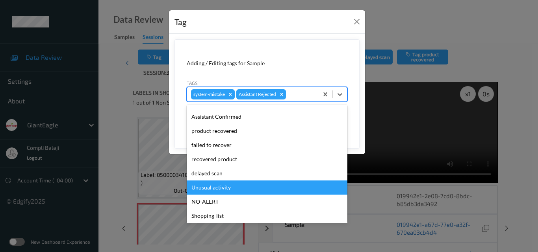
click at [222, 189] on div "Unusual activity" at bounding box center [267, 188] width 161 height 14
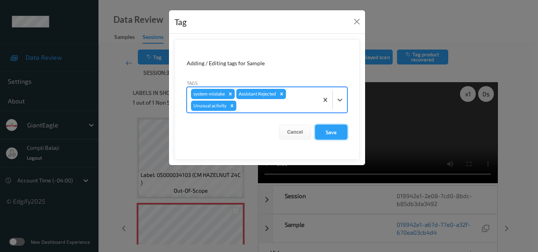
click at [342, 132] on button "Save" at bounding box center [331, 132] width 32 height 15
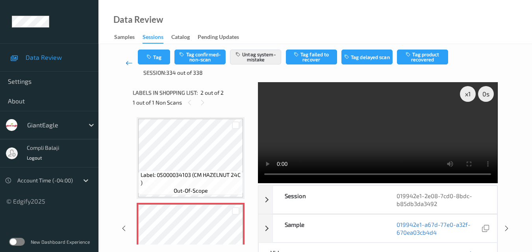
click at [130, 62] on icon at bounding box center [129, 63] width 7 height 8
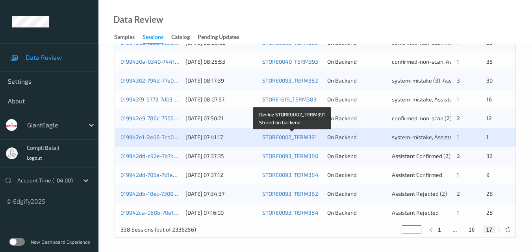
scroll to position [365, 0]
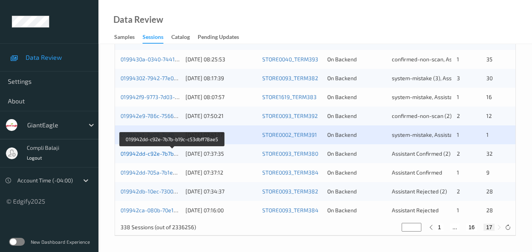
click at [146, 156] on link "019942dd-c92e-7b7b-b19c-c53dbff78ae5" at bounding box center [173, 153] width 104 height 7
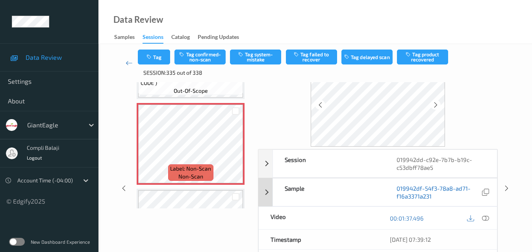
scroll to position [79, 0]
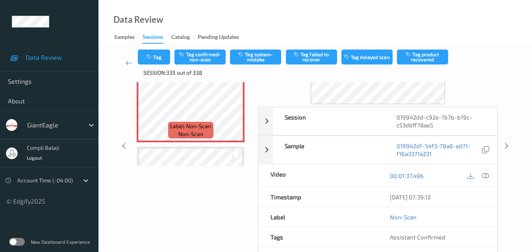
click at [486, 180] on div at bounding box center [486, 176] width 11 height 11
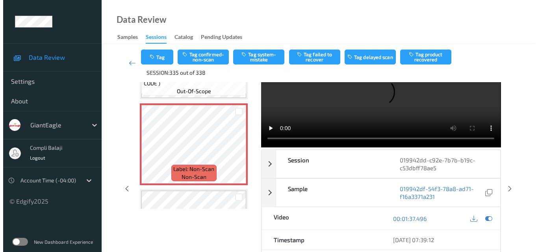
scroll to position [0, 0]
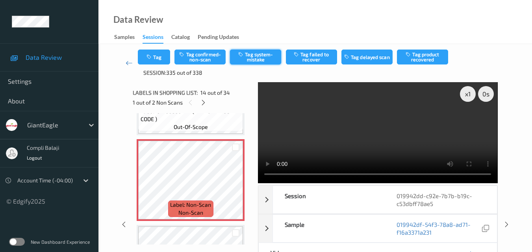
click at [267, 56] on button "Tag system-mistake" at bounding box center [255, 57] width 51 height 15
click at [158, 58] on button "Tag" at bounding box center [154, 57] width 32 height 15
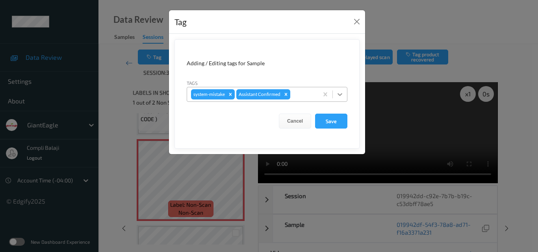
click at [343, 99] on div at bounding box center [340, 94] width 14 height 14
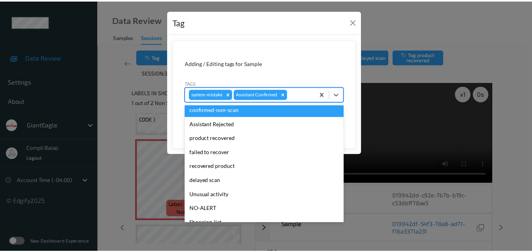
scroll to position [79, 0]
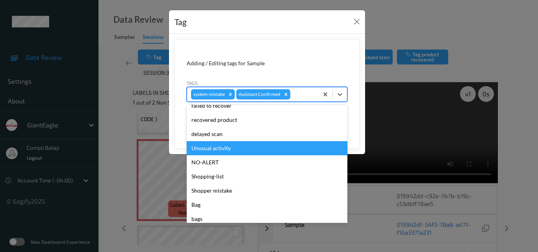
click at [225, 152] on div "Unusual activity" at bounding box center [267, 148] width 161 height 14
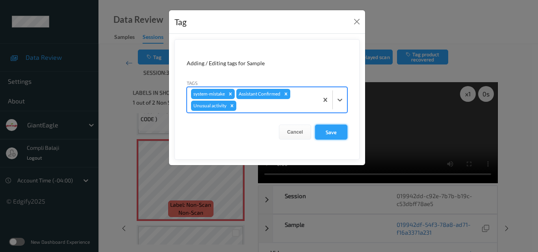
click at [332, 135] on button "Save" at bounding box center [331, 132] width 32 height 15
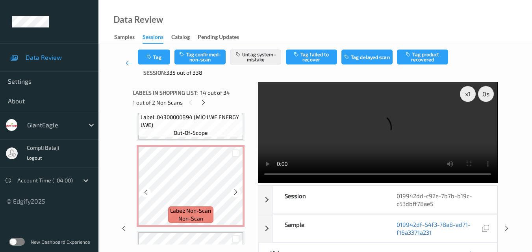
scroll to position [2118, 0]
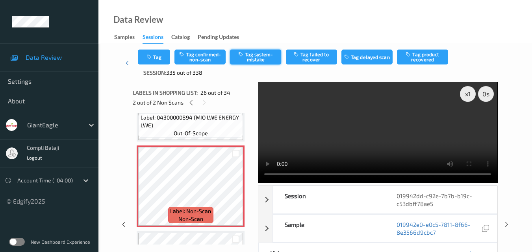
click at [256, 59] on button "Tag system-mistake" at bounding box center [255, 57] width 51 height 15
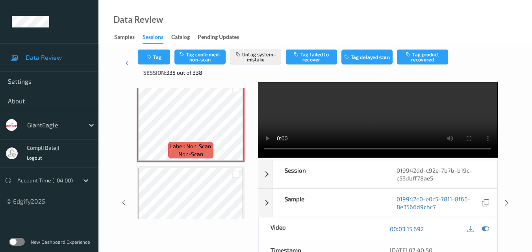
scroll to position [39, 0]
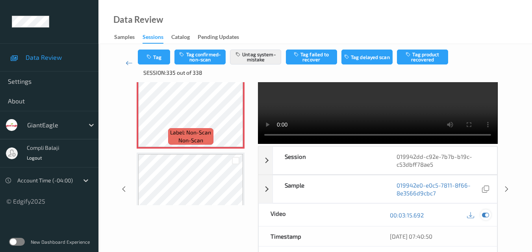
click at [486, 216] on icon at bounding box center [485, 215] width 7 height 7
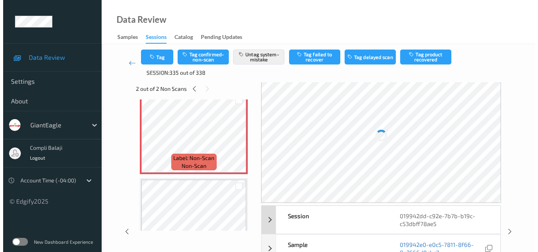
scroll to position [0, 0]
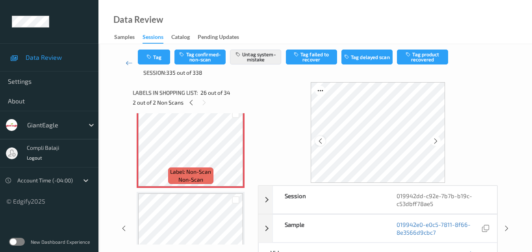
click at [324, 140] on div at bounding box center [320, 141] width 10 height 10
click at [435, 141] on icon at bounding box center [435, 141] width 7 height 7
click at [435, 142] on icon at bounding box center [435, 141] width 7 height 7
click at [321, 142] on icon at bounding box center [320, 141] width 7 height 7
click at [158, 56] on button "Tag" at bounding box center [154, 57] width 32 height 15
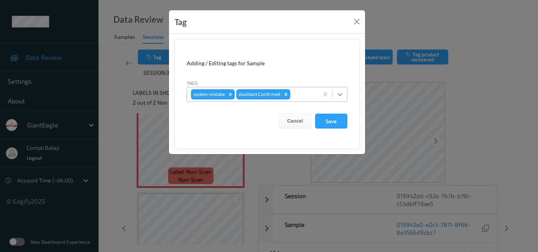
click at [340, 96] on icon at bounding box center [340, 94] width 5 height 3
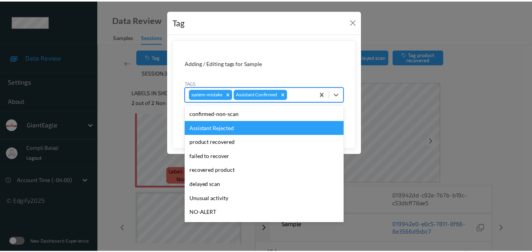
scroll to position [39, 0]
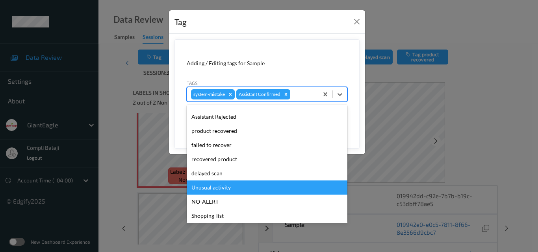
click at [223, 187] on div "Unusual activity" at bounding box center [267, 188] width 161 height 14
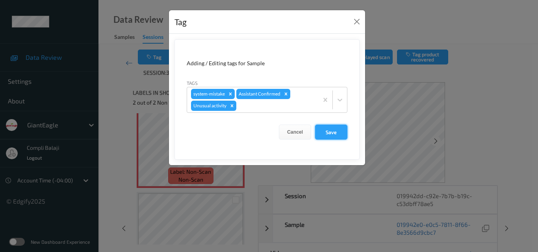
click at [338, 134] on button "Save" at bounding box center [331, 132] width 32 height 15
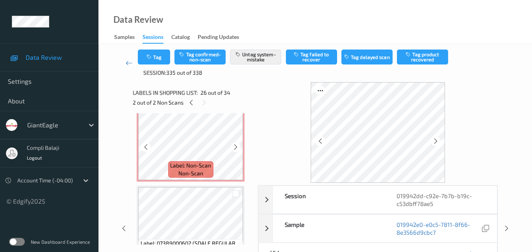
scroll to position [1015, 0]
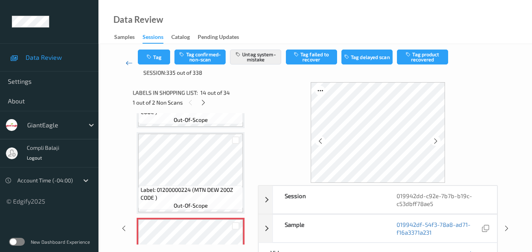
click at [130, 63] on icon at bounding box center [129, 63] width 7 height 8
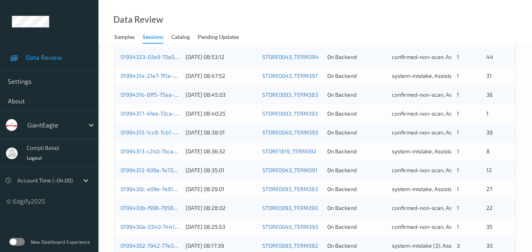
scroll to position [365, 0]
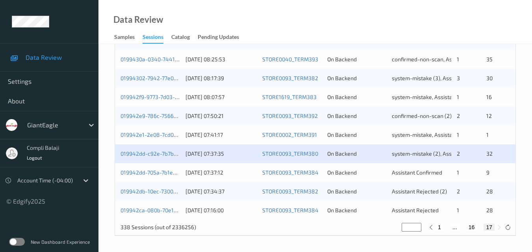
click at [163, 176] on div "019942dd-705a-7b1e-8e6e-f23057b98d66" at bounding box center [150, 173] width 59 height 8
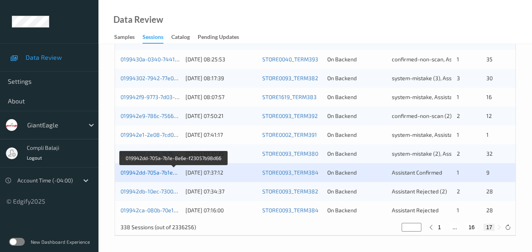
click at [156, 173] on link "019942dd-705a-7b1e-8e6e-f23057b98d66" at bounding box center [174, 172] width 107 height 7
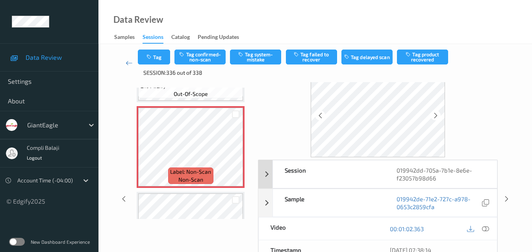
scroll to position [39, 0]
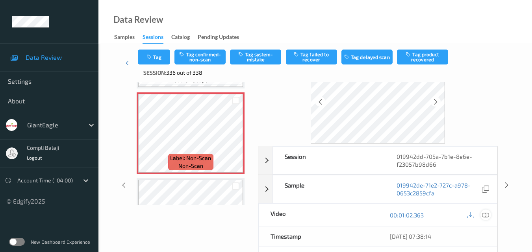
click at [486, 217] on icon at bounding box center [485, 215] width 7 height 7
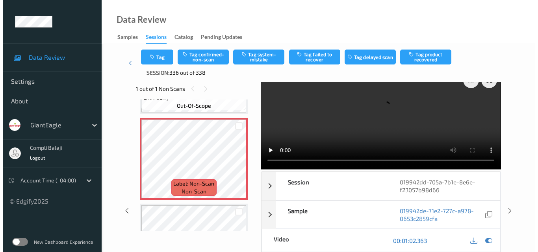
scroll to position [0, 0]
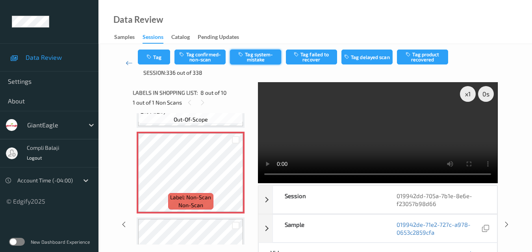
click at [263, 54] on button "Tag system-mistake" at bounding box center [255, 57] width 51 height 15
click at [155, 63] on button "Tag" at bounding box center [154, 57] width 32 height 15
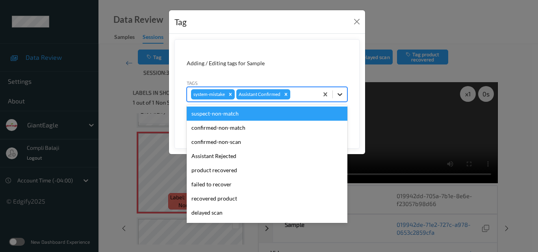
click at [337, 97] on icon at bounding box center [340, 95] width 8 height 8
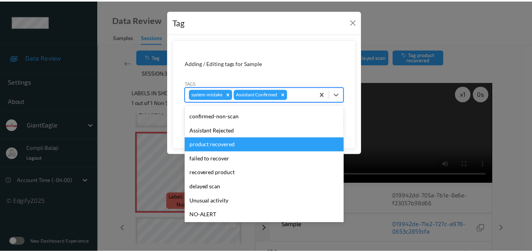
scroll to position [79, 0]
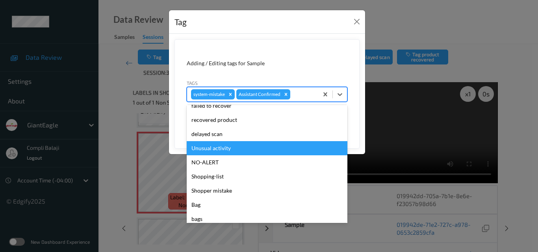
click at [227, 151] on div "Unusual activity" at bounding box center [267, 148] width 161 height 14
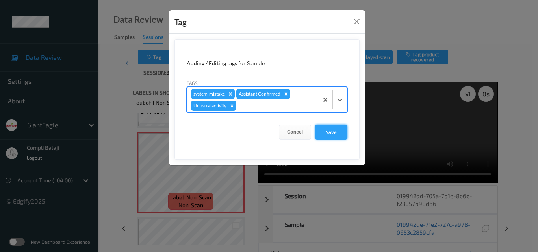
click at [329, 135] on button "Save" at bounding box center [331, 132] width 32 height 15
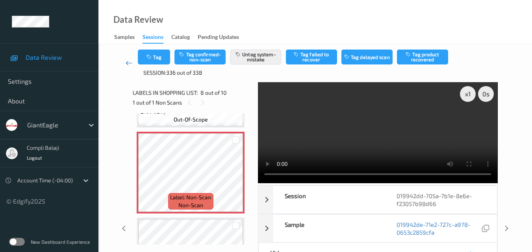
click at [128, 64] on icon at bounding box center [129, 63] width 7 height 8
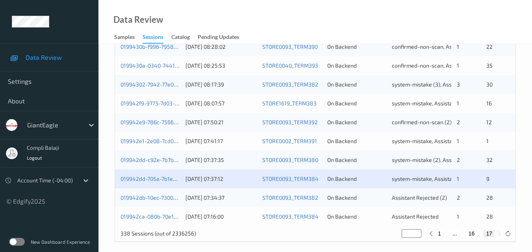
scroll to position [365, 0]
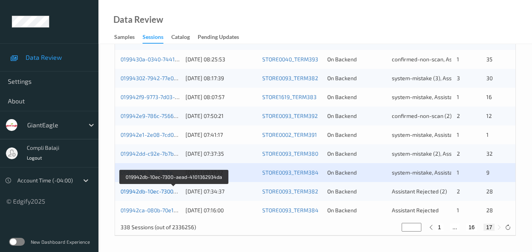
click at [158, 194] on link "019942db-10ec-7300-aead-4101362934da" at bounding box center [174, 191] width 107 height 7
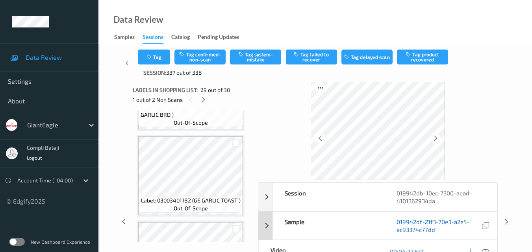
scroll to position [42, 0]
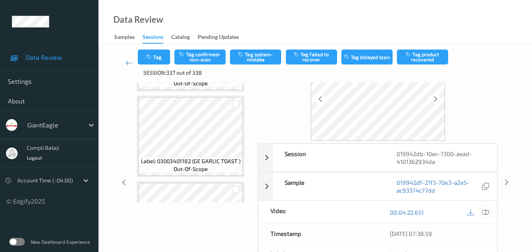
click at [486, 213] on icon at bounding box center [485, 212] width 7 height 7
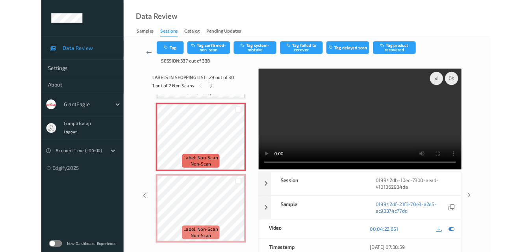
scroll to position [2398, 0]
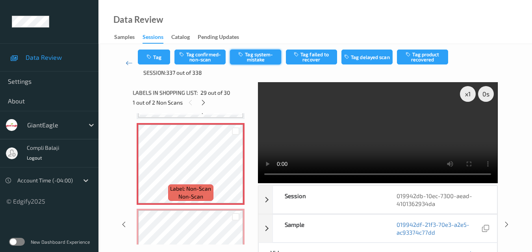
click at [268, 58] on button "Tag system-mistake" at bounding box center [255, 57] width 51 height 15
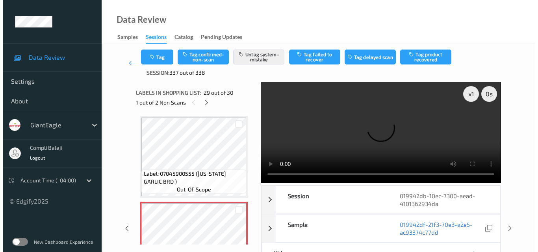
scroll to position [2359, 0]
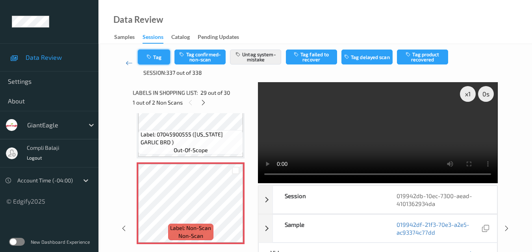
click at [161, 56] on button "Tag" at bounding box center [154, 57] width 32 height 15
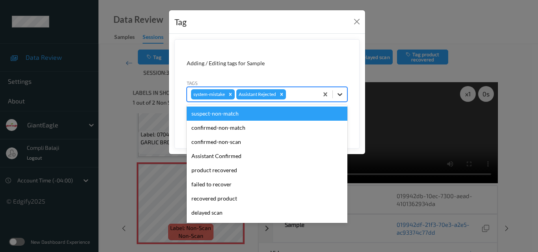
click at [340, 96] on icon at bounding box center [340, 95] width 8 height 8
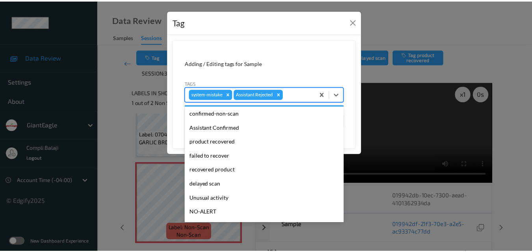
scroll to position [39, 0]
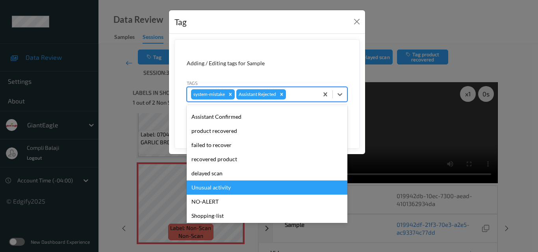
click at [223, 189] on div "Unusual activity" at bounding box center [267, 188] width 161 height 14
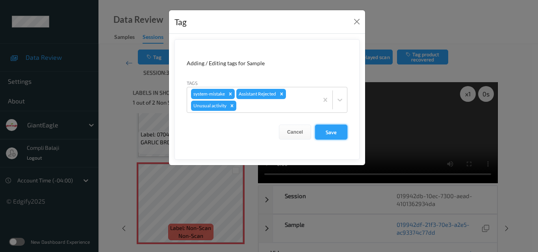
click at [332, 134] on button "Save" at bounding box center [331, 132] width 32 height 15
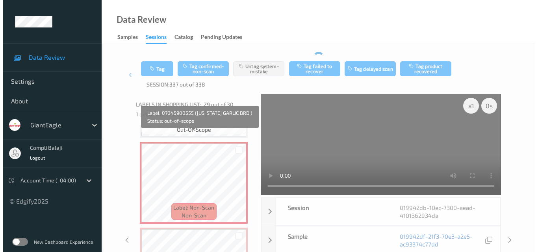
scroll to position [2438, 0]
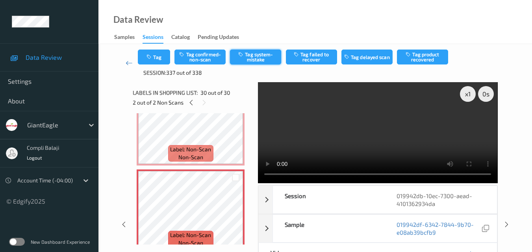
click at [263, 59] on button "Tag system-mistake" at bounding box center [255, 57] width 51 height 15
click at [163, 62] on button "Tag" at bounding box center [154, 57] width 32 height 15
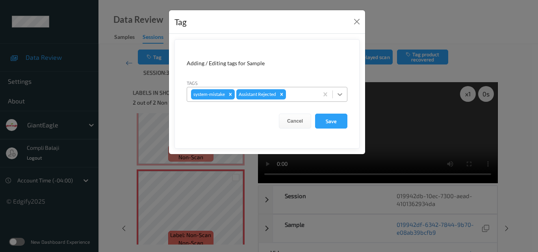
click at [340, 95] on icon at bounding box center [340, 94] width 5 height 3
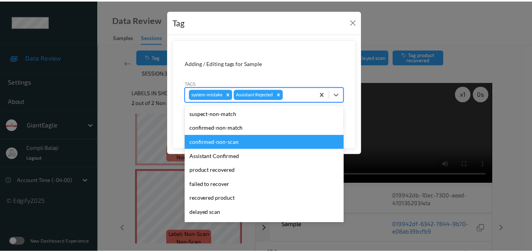
scroll to position [79, 0]
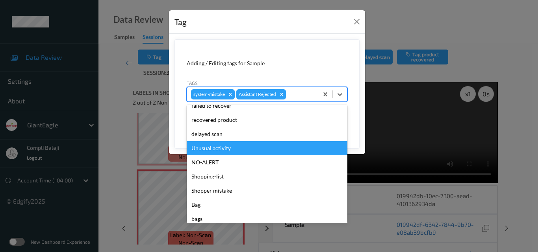
click at [226, 147] on div "Unusual activity" at bounding box center [267, 148] width 161 height 14
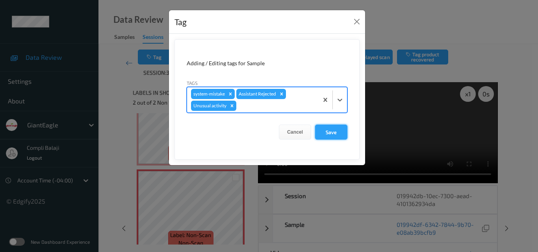
click at [336, 135] on button "Save" at bounding box center [331, 132] width 32 height 15
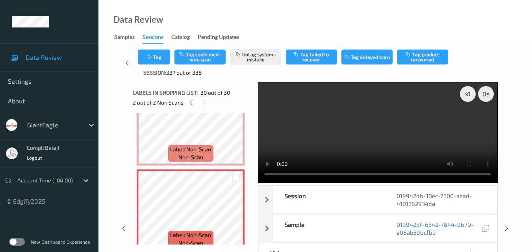
click at [127, 64] on icon at bounding box center [129, 63] width 7 height 8
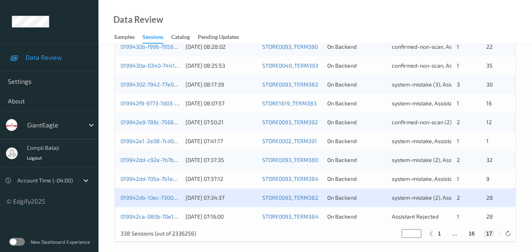
scroll to position [365, 0]
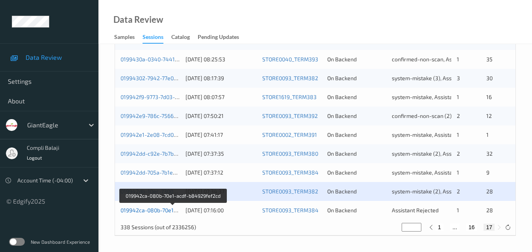
click at [167, 212] on link "019942ca-080b-70e1-acdf-b84929fef2cd" at bounding box center [173, 210] width 105 height 7
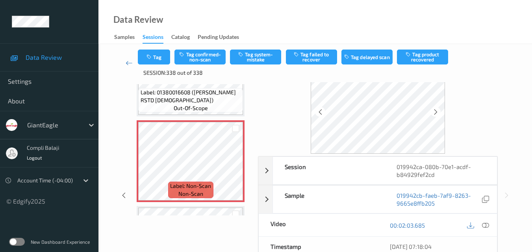
scroll to position [79, 0]
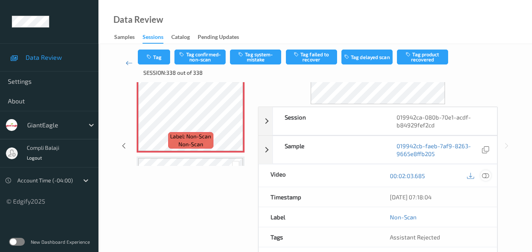
click at [486, 177] on icon at bounding box center [485, 175] width 7 height 7
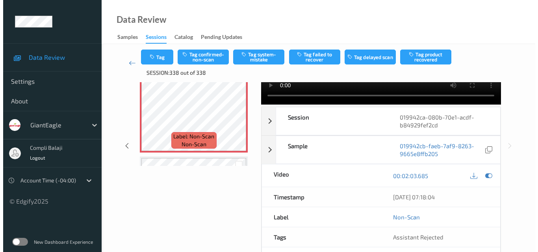
scroll to position [0, 0]
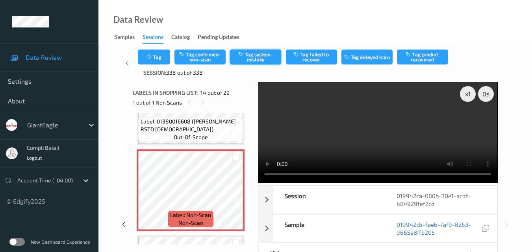
click at [254, 61] on button "Tag system-mistake" at bounding box center [255, 57] width 51 height 15
click at [167, 60] on button "Tag" at bounding box center [154, 57] width 32 height 15
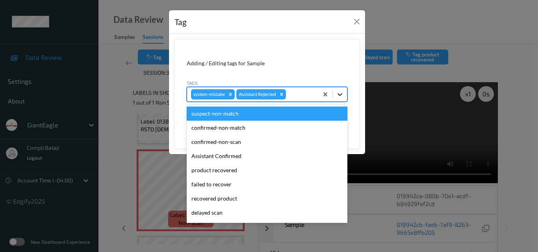
click at [342, 93] on icon at bounding box center [340, 95] width 8 height 8
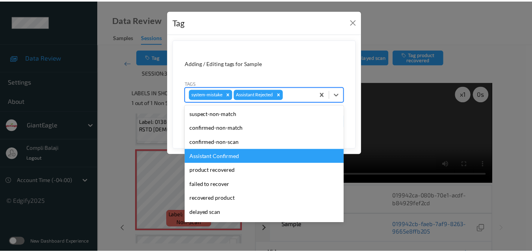
scroll to position [79, 0]
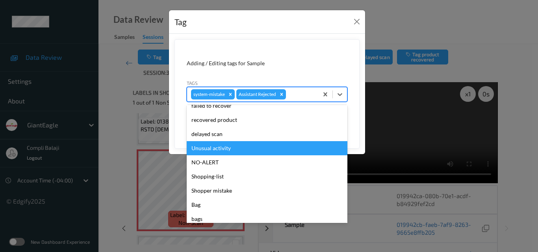
click at [232, 149] on div "Unusual activity" at bounding box center [267, 148] width 161 height 14
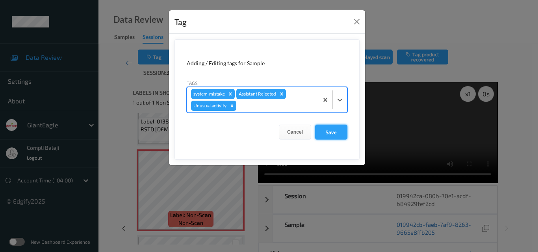
click at [331, 134] on button "Save" at bounding box center [331, 132] width 32 height 15
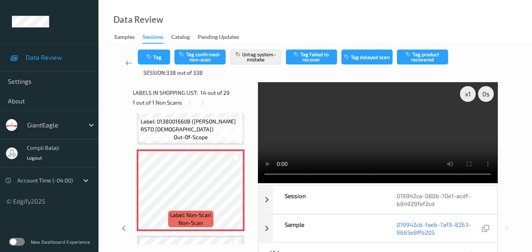
click at [126, 63] on icon at bounding box center [129, 63] width 7 height 8
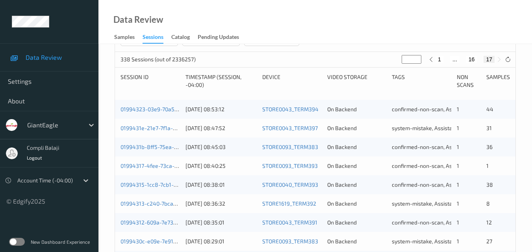
scroll to position [10, 0]
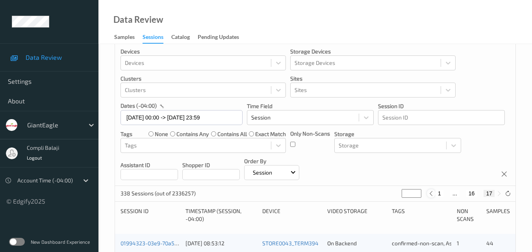
click at [430, 194] on icon at bounding box center [431, 194] width 6 height 6
type input "**"
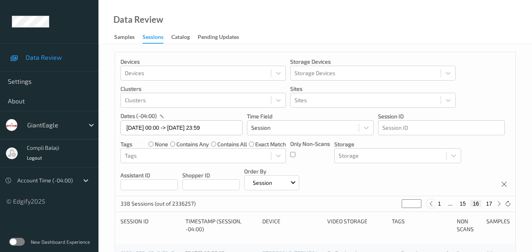
click at [430, 194] on div "Devices Devices Storage Devices Storage Devices Clusters Clusters Sites Sites d…" at bounding box center [315, 124] width 401 height 144
click at [432, 203] on icon at bounding box center [431, 204] width 6 height 6
type input "**"
click at [432, 203] on icon at bounding box center [430, 204] width 6 height 6
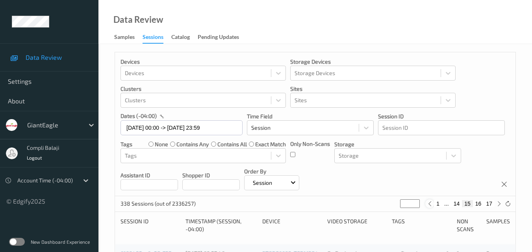
type input "**"
click at [420, 202] on icon at bounding box center [421, 204] width 6 height 6
type input "**"
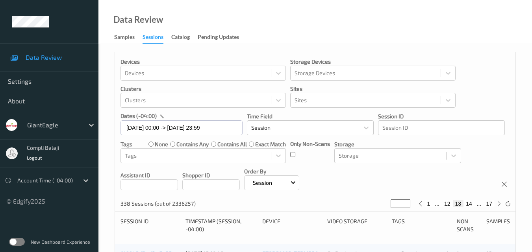
click at [451, 205] on button "12" at bounding box center [447, 203] width 11 height 7
type input "**"
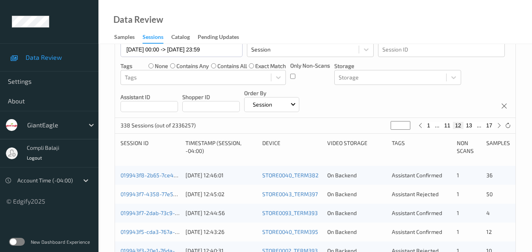
scroll to position [79, 0]
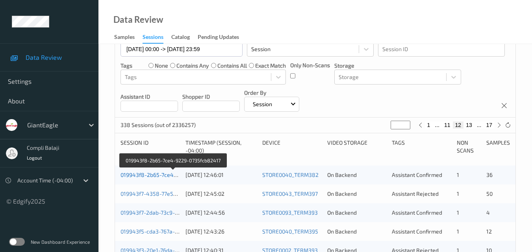
click at [161, 176] on link "019943f8-2b65-7ce4-9229-0735fcb82417" at bounding box center [174, 175] width 106 height 7
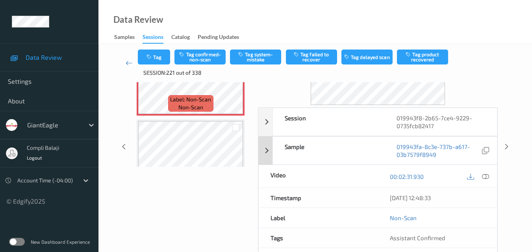
scroll to position [79, 0]
click at [487, 176] on icon at bounding box center [485, 175] width 7 height 7
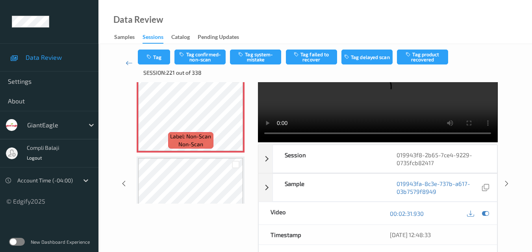
scroll to position [0, 0]
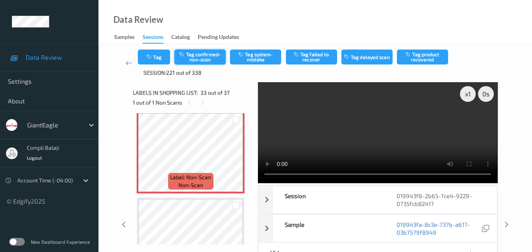
click at [214, 61] on button "Tag confirmed-non-scan" at bounding box center [199, 57] width 51 height 15
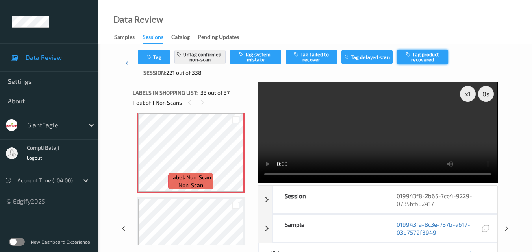
click at [432, 57] on button "Tag product recovered" at bounding box center [422, 57] width 51 height 15
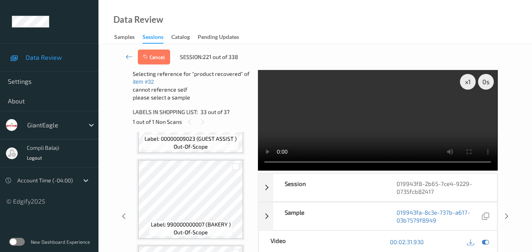
scroll to position [2911, 0]
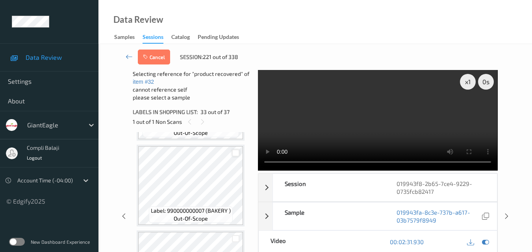
click at [237, 153] on div at bounding box center [235, 153] width 7 height 7
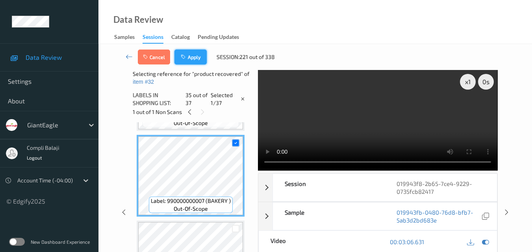
click at [194, 56] on button "Apply" at bounding box center [190, 57] width 32 height 15
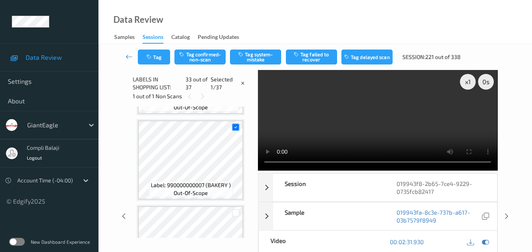
scroll to position [2666, 0]
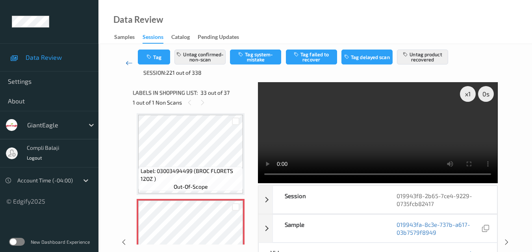
click at [128, 64] on icon at bounding box center [129, 63] width 7 height 8
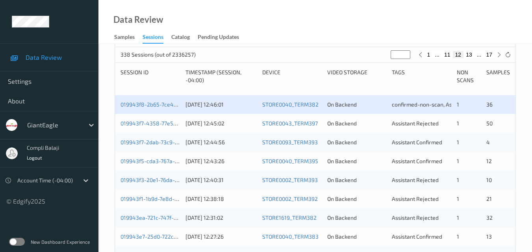
scroll to position [158, 0]
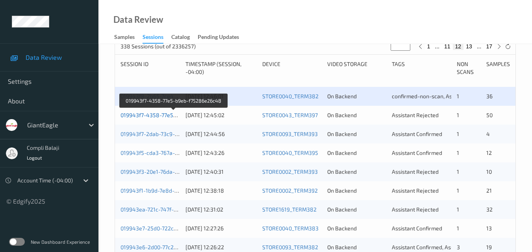
click at [157, 116] on link "019943f7-4358-77e5-b9eb-f75286e26c48" at bounding box center [174, 115] width 107 height 7
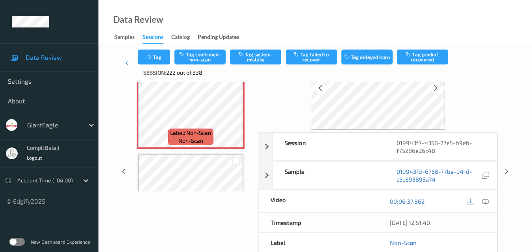
scroll to position [39, 0]
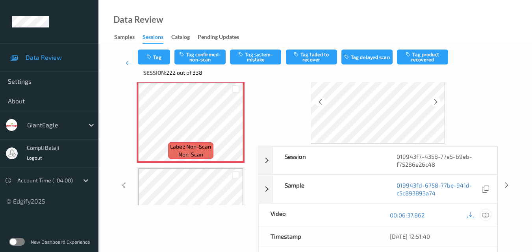
click at [487, 214] on icon at bounding box center [485, 215] width 7 height 7
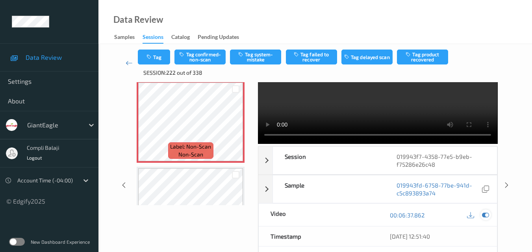
click at [488, 216] on icon at bounding box center [485, 215] width 7 height 7
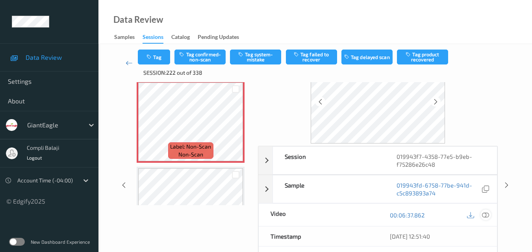
click at [488, 217] on icon at bounding box center [485, 215] width 7 height 7
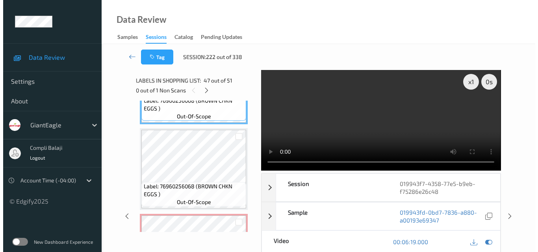
scroll to position [4079, 0]
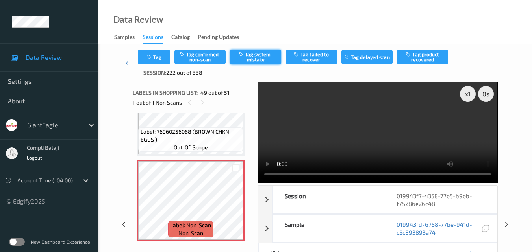
click at [259, 60] on button "Tag system-mistake" at bounding box center [255, 57] width 51 height 15
click at [162, 60] on button "Tag" at bounding box center [154, 57] width 32 height 15
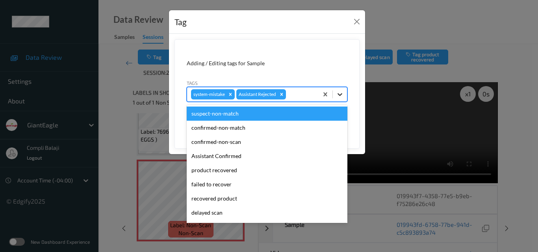
click at [342, 97] on icon at bounding box center [340, 95] width 8 height 8
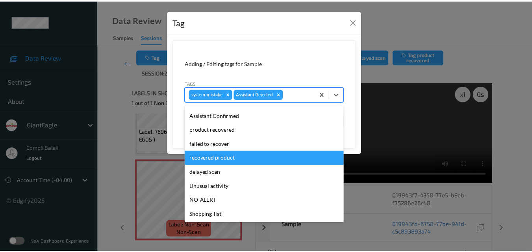
scroll to position [79, 0]
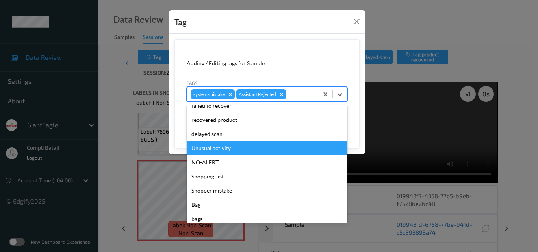
click at [225, 149] on div "Unusual activity" at bounding box center [267, 148] width 161 height 14
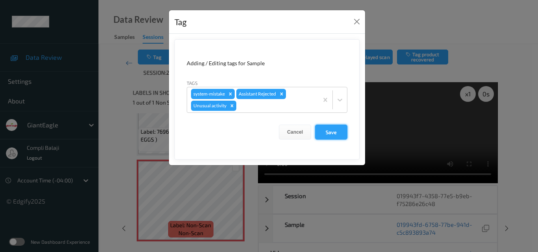
click at [332, 134] on button "Save" at bounding box center [331, 132] width 32 height 15
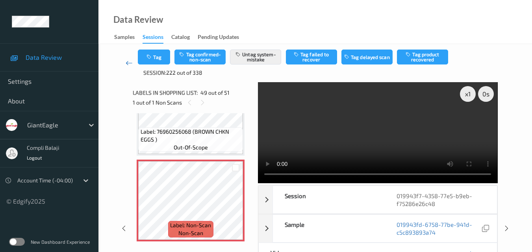
click at [128, 65] on icon at bounding box center [129, 63] width 7 height 8
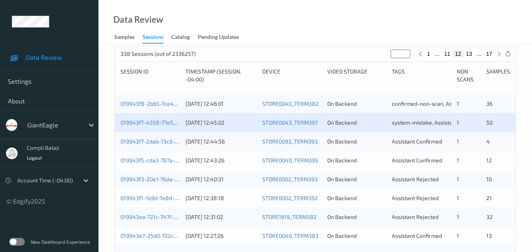
scroll to position [158, 0]
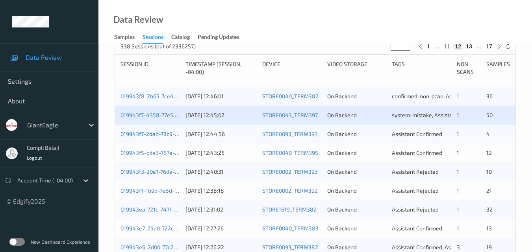
drag, startPoint x: 150, startPoint y: 137, endPoint x: 169, endPoint y: 137, distance: 19.7
click at [150, 137] on div "019943f7-2dab-73c9-a098-8052b7debf83" at bounding box center [150, 134] width 59 height 8
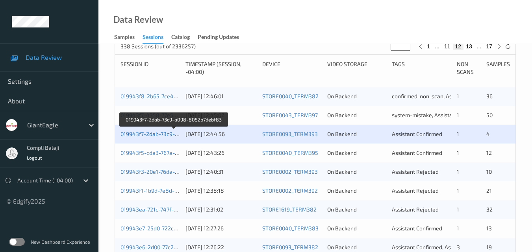
click at [161, 136] on link "019943f7-2dab-73c9-a098-8052b7debf83" at bounding box center [174, 134] width 107 height 7
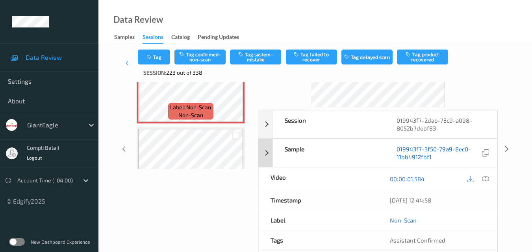
scroll to position [79, 0]
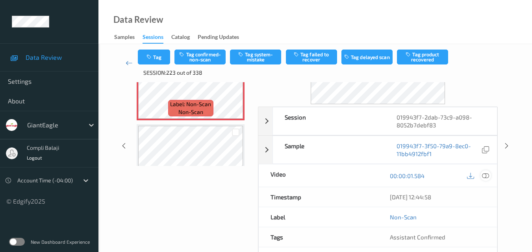
click at [484, 179] on icon at bounding box center [485, 175] width 7 height 7
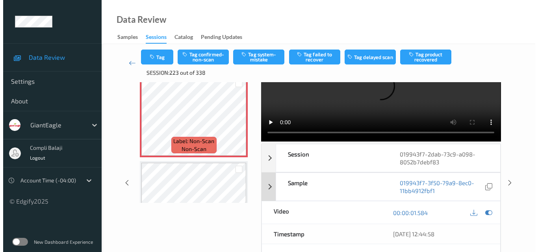
scroll to position [0, 0]
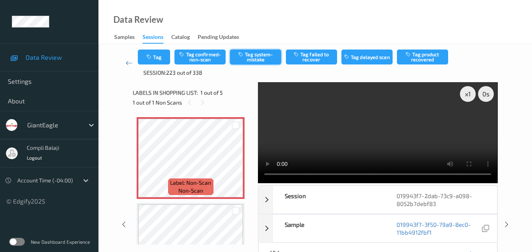
click at [271, 59] on button "Tag system-mistake" at bounding box center [255, 57] width 51 height 15
click at [159, 60] on button "Tag" at bounding box center [154, 57] width 32 height 15
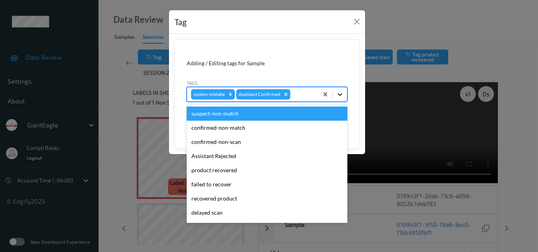
click at [342, 95] on icon at bounding box center [340, 95] width 8 height 8
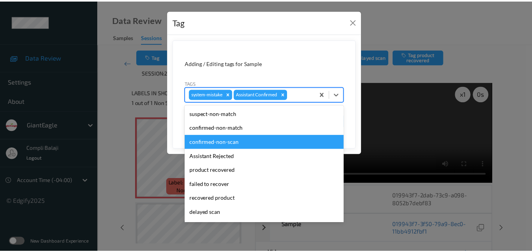
scroll to position [79, 0]
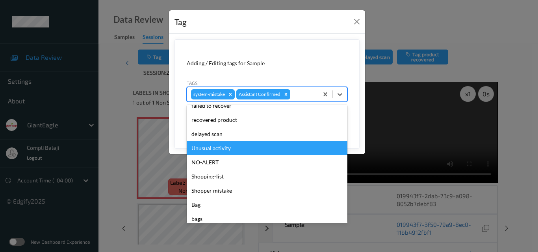
click at [227, 151] on div "Unusual activity" at bounding box center [267, 148] width 161 height 14
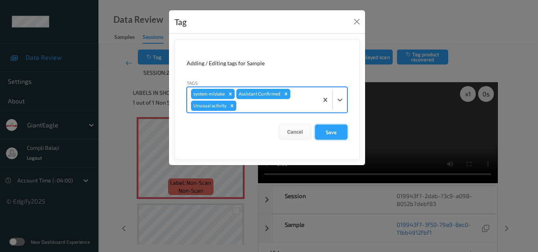
click at [337, 134] on button "Save" at bounding box center [331, 132] width 32 height 15
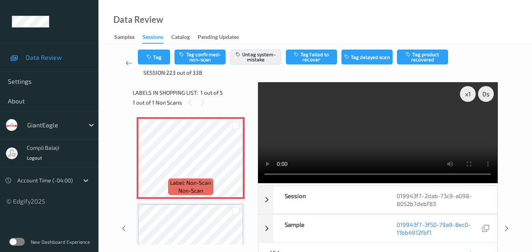
click at [127, 62] on icon at bounding box center [129, 63] width 7 height 8
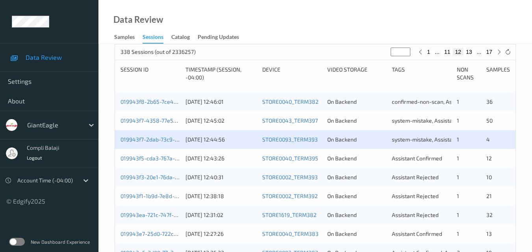
scroll to position [197, 0]
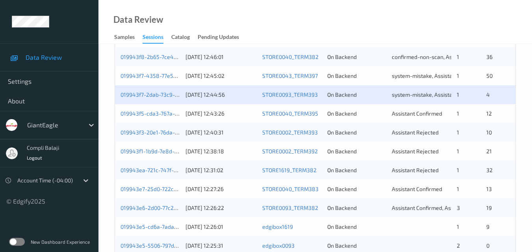
click at [152, 117] on div "019943f5-cda3-767a-9a0f-a93fc2a63dd3" at bounding box center [150, 114] width 59 height 8
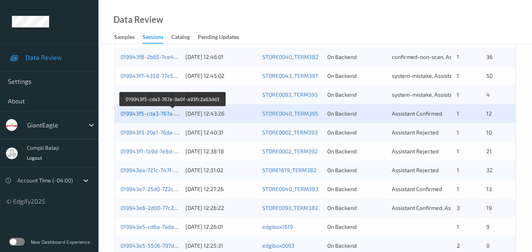
click at [161, 115] on link "019943f5-cda3-767a-9a0f-a93fc2a63dd3" at bounding box center [173, 113] width 104 height 7
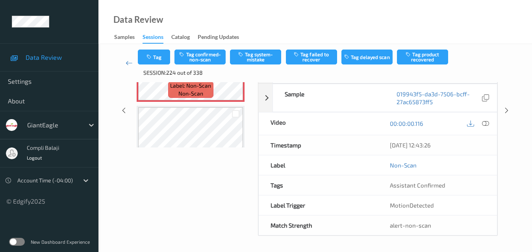
scroll to position [120, 0]
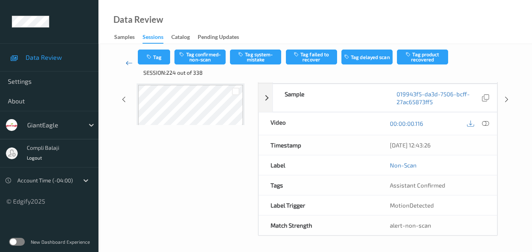
click at [130, 64] on icon at bounding box center [129, 63] width 7 height 8
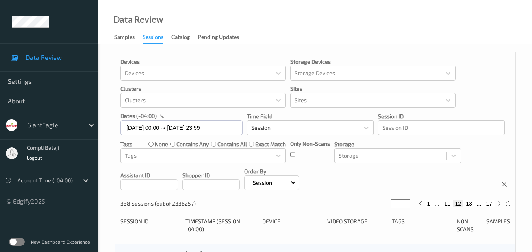
scroll to position [236, 0]
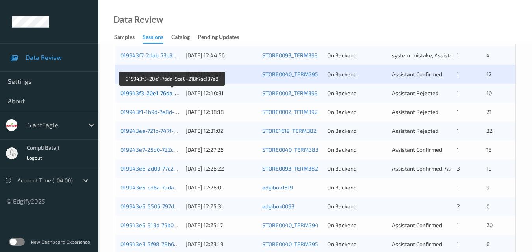
click at [136, 95] on link "019943f3-20e1-76da-9ce0-218f7ac137e8" at bounding box center [173, 93] width 104 height 7
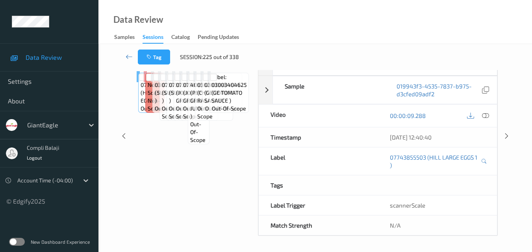
scroll to position [126, 0]
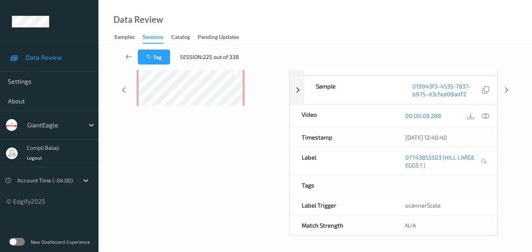
click at [128, 56] on icon at bounding box center [129, 57] width 7 height 8
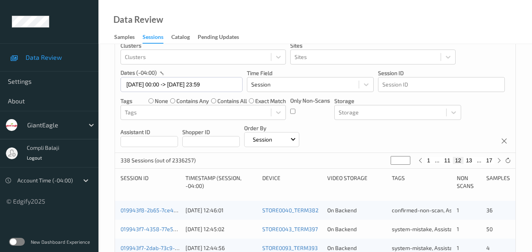
scroll to position [158, 0]
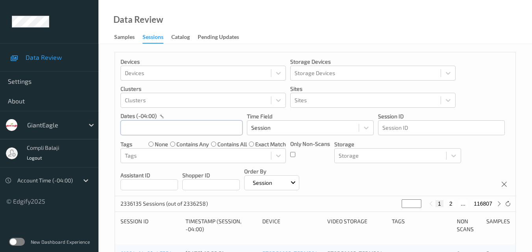
click at [205, 132] on input "text" at bounding box center [182, 128] width 122 height 15
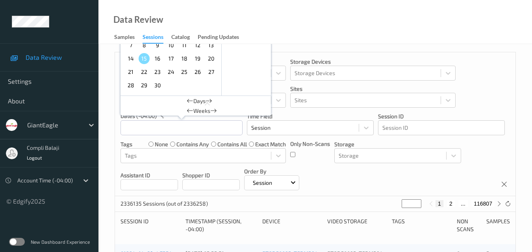
click at [210, 46] on span "13" at bounding box center [211, 45] width 11 height 11
type input "[DATE] 00:00 -> [DATE] 23:59"
click at [488, 68] on div "Devices Devices Storage Devices Storage Devices Clusters Clusters Sites Sites d…" at bounding box center [315, 124] width 401 height 144
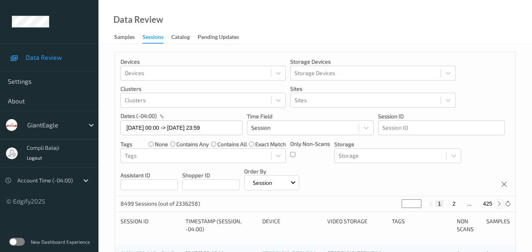
click at [500, 204] on icon at bounding box center [499, 204] width 6 height 6
type input "*"
click at [500, 203] on icon at bounding box center [499, 204] width 6 height 6
type input "*"
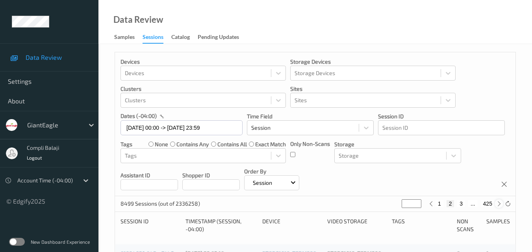
type input "*"
click at [500, 203] on icon at bounding box center [499, 204] width 6 height 6
type input "*"
click at [499, 203] on icon at bounding box center [499, 204] width 6 height 6
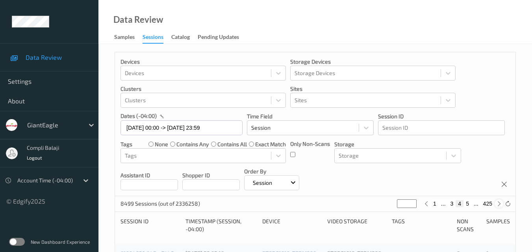
type input "*"
click at [499, 203] on icon at bounding box center [499, 204] width 6 height 6
type input "*"
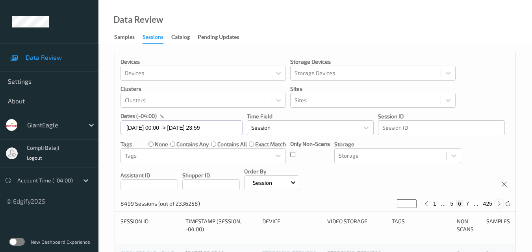
click at [499, 203] on icon at bounding box center [499, 204] width 6 height 6
type input "*"
click at [499, 203] on icon at bounding box center [499, 204] width 6 height 6
type input "*"
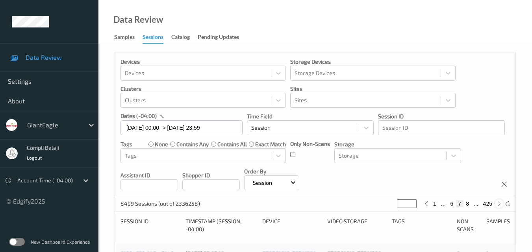
type input "*"
click at [499, 203] on icon at bounding box center [499, 204] width 6 height 6
type input "*"
click at [499, 203] on icon at bounding box center [499, 204] width 6 height 6
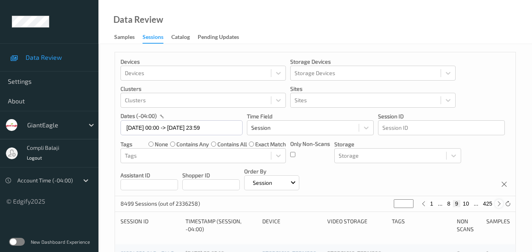
type input "**"
click at [499, 203] on icon at bounding box center [499, 204] width 6 height 6
type input "**"
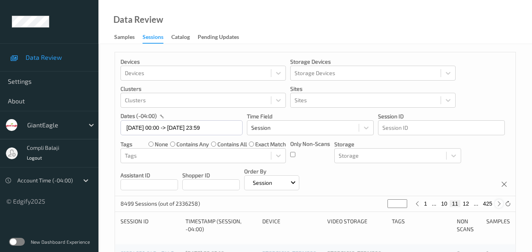
click at [498, 203] on icon at bounding box center [499, 204] width 6 height 6
type input "**"
click at [457, 205] on button "12" at bounding box center [455, 203] width 11 height 7
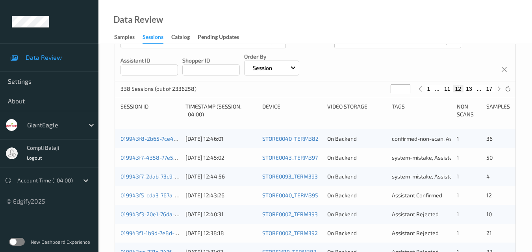
scroll to position [158, 0]
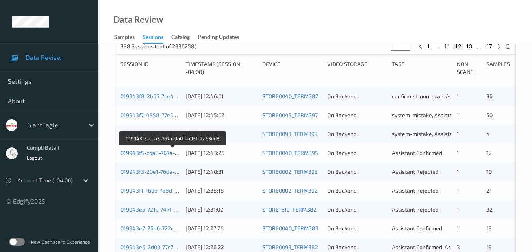
click at [161, 156] on link "019943f5-cda3-767a-9a0f-a93fc2a63dd3" at bounding box center [173, 153] width 104 height 7
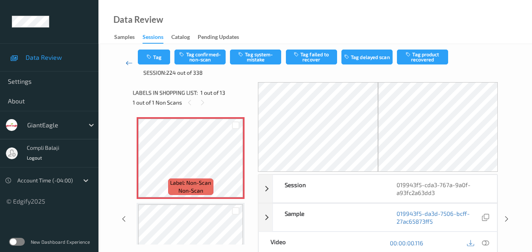
click at [127, 64] on icon at bounding box center [129, 63] width 7 height 8
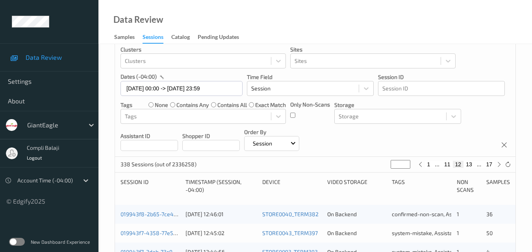
scroll to position [158, 0]
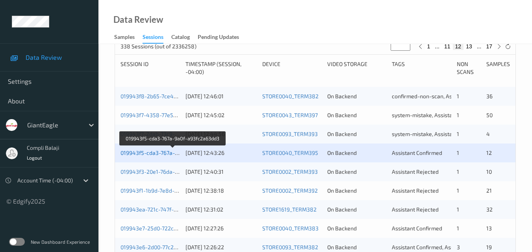
click at [152, 154] on link "019943f5-cda3-767a-9a0f-a93fc2a63dd3" at bounding box center [173, 153] width 104 height 7
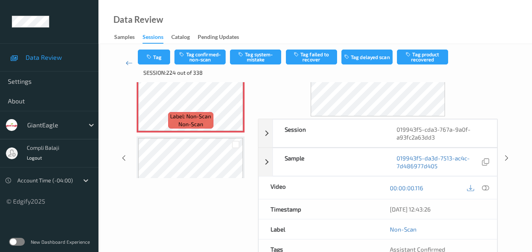
scroll to position [80, 0]
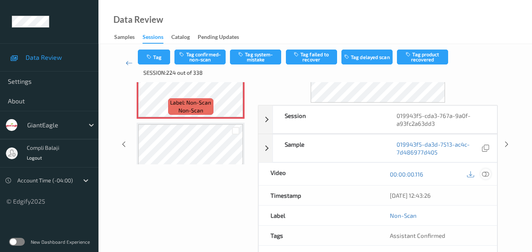
click at [486, 176] on icon at bounding box center [485, 174] width 7 height 7
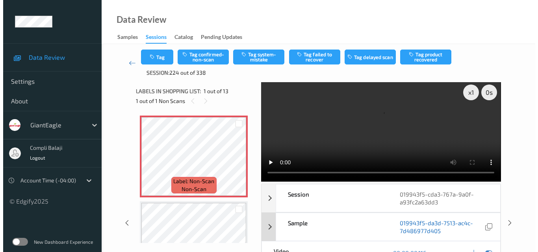
scroll to position [0, 0]
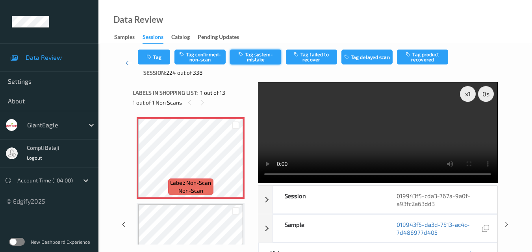
click at [259, 59] on button "Tag system-mistake" at bounding box center [255, 57] width 51 height 15
click at [157, 60] on button "Tag" at bounding box center [154, 57] width 32 height 15
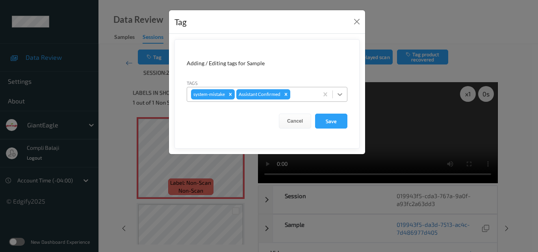
click at [340, 95] on icon at bounding box center [340, 94] width 5 height 3
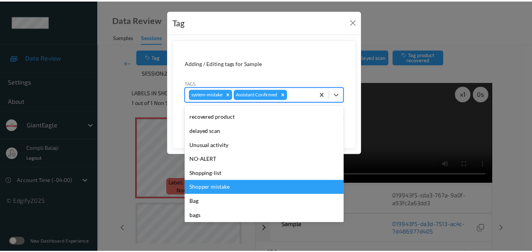
scroll to position [84, 0]
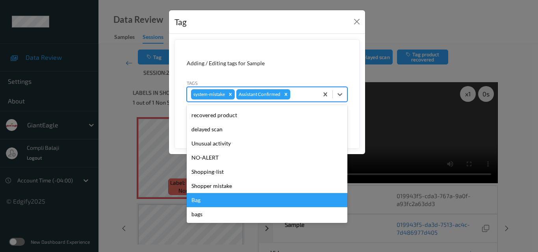
click at [208, 205] on div "Bag" at bounding box center [267, 200] width 161 height 14
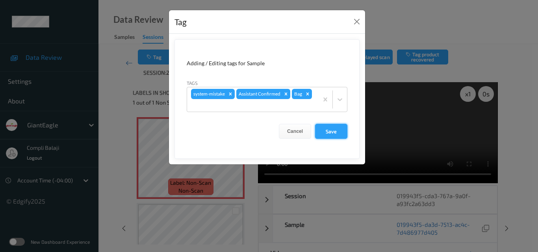
click at [335, 134] on button "Save" at bounding box center [331, 131] width 32 height 15
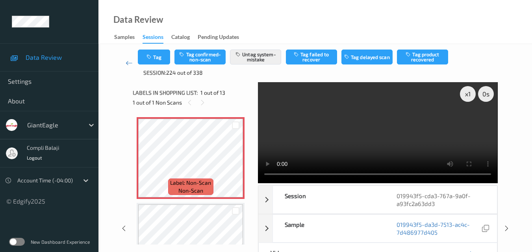
click at [341, 23] on div "Data Review Samples Sessions Catalog Pending Updates" at bounding box center [315, 22] width 434 height 44
click at [126, 63] on icon at bounding box center [129, 63] width 7 height 8
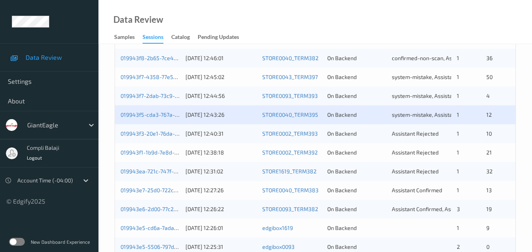
scroll to position [197, 0]
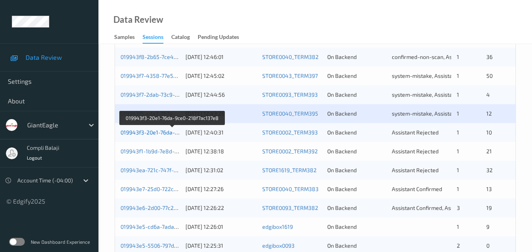
click at [145, 134] on link "019943f3-20e1-76da-9ce0-218f7ac137e8" at bounding box center [173, 132] width 104 height 7
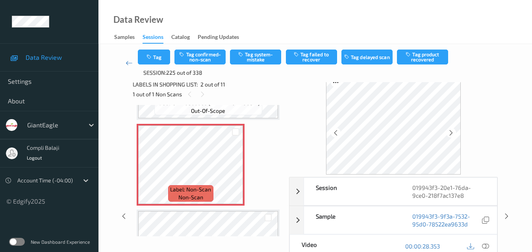
scroll to position [48, 0]
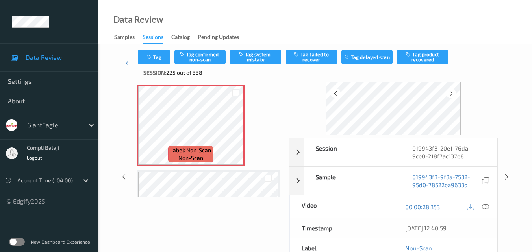
click at [483, 206] on icon at bounding box center [485, 206] width 7 height 7
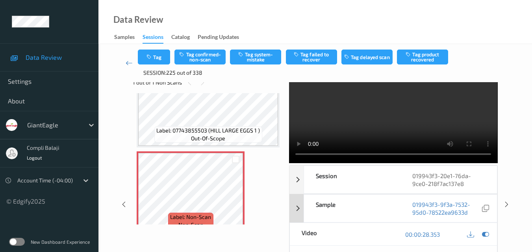
scroll to position [39, 0]
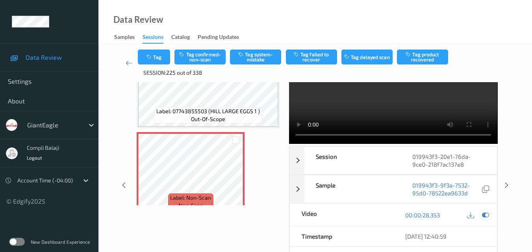
click at [485, 214] on icon at bounding box center [485, 215] width 7 height 7
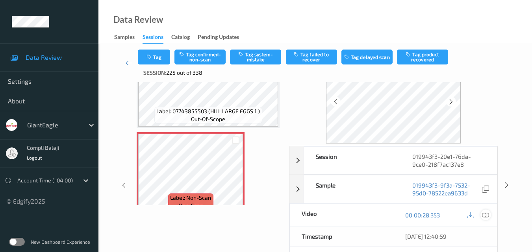
click at [486, 214] on icon at bounding box center [485, 215] width 7 height 7
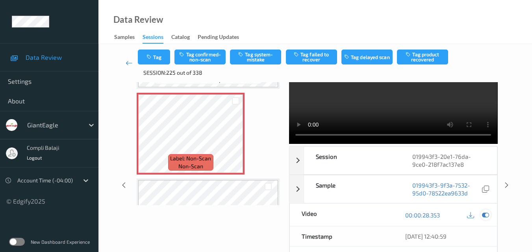
click at [486, 215] on icon at bounding box center [485, 215] width 7 height 7
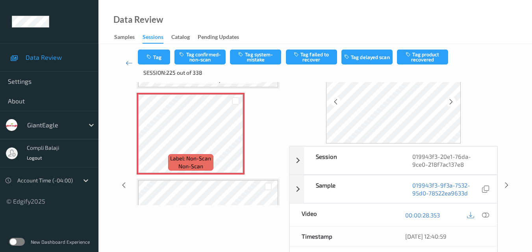
click at [488, 212] on icon at bounding box center [485, 215] width 7 height 7
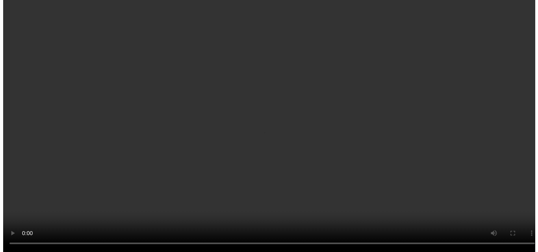
scroll to position [110, 0]
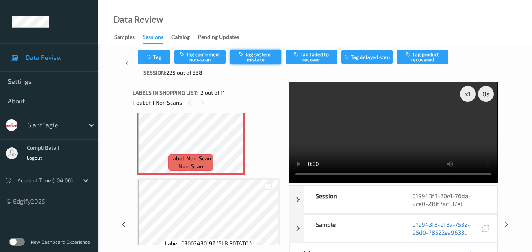
click at [258, 59] on button "Tag system-mistake" at bounding box center [255, 57] width 51 height 15
click at [159, 59] on button "Tag" at bounding box center [154, 57] width 32 height 15
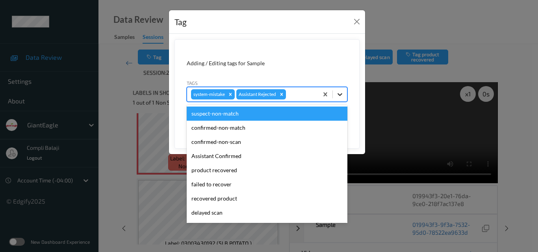
click at [342, 94] on icon at bounding box center [340, 94] width 5 height 3
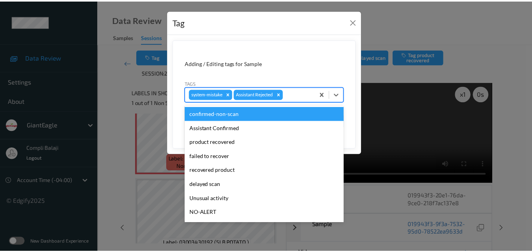
scroll to position [39, 0]
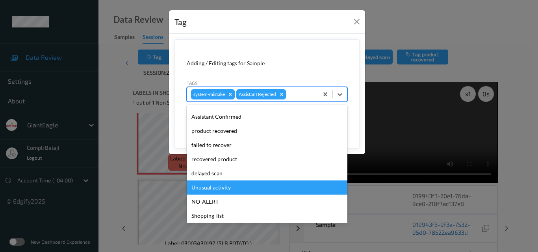
click at [228, 189] on div "Unusual activity" at bounding box center [267, 188] width 161 height 14
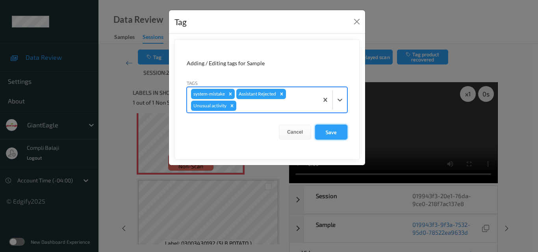
click at [333, 132] on button "Save" at bounding box center [331, 132] width 32 height 15
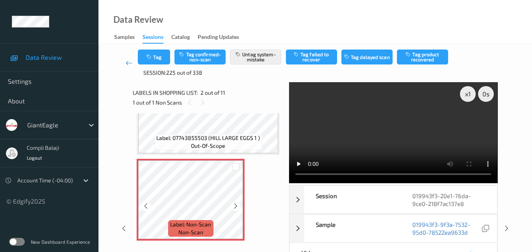
scroll to position [32, 0]
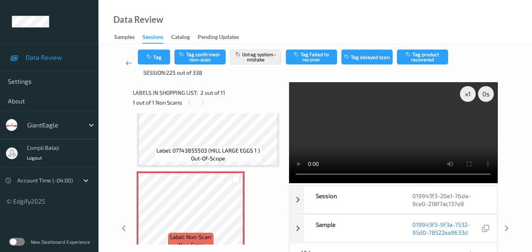
click at [129, 64] on icon at bounding box center [129, 63] width 7 height 8
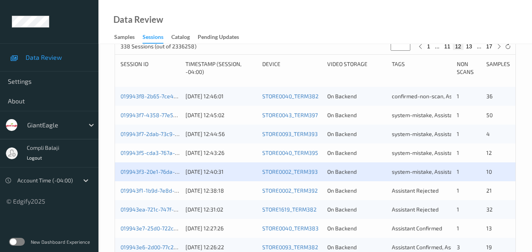
scroll to position [197, 0]
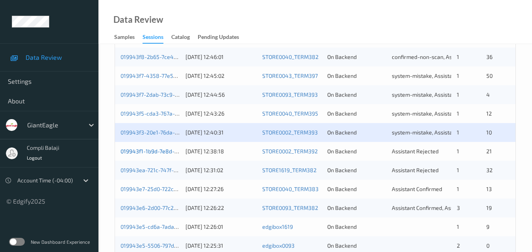
click at [151, 154] on link "019943f1-1b9d-7e8d-973d-bbb9657149cf" at bounding box center [173, 151] width 104 height 7
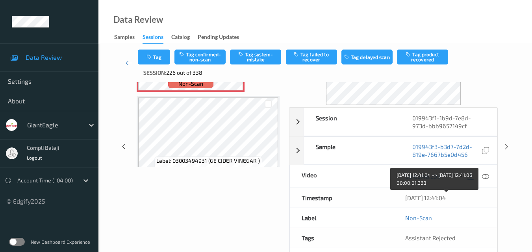
scroll to position [79, 0]
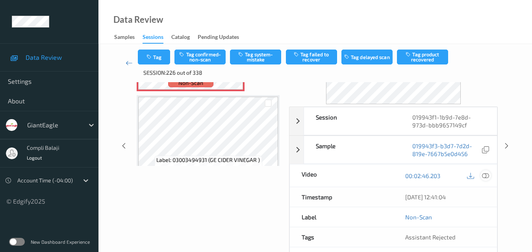
click at [487, 172] on div at bounding box center [486, 176] width 11 height 11
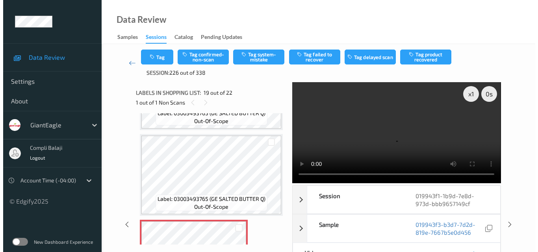
scroll to position [1457, 0]
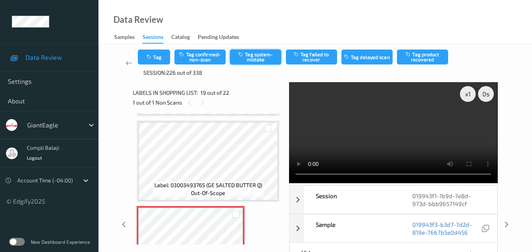
click at [268, 56] on button "Tag system-mistake" at bounding box center [255, 57] width 51 height 15
click at [156, 59] on button "Tag" at bounding box center [154, 57] width 32 height 15
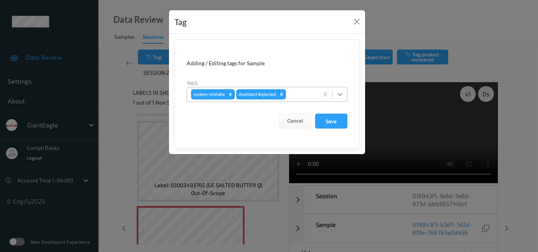
click at [343, 95] on icon at bounding box center [340, 95] width 8 height 8
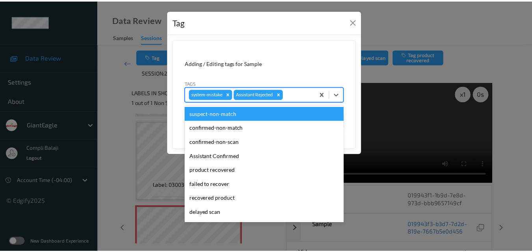
scroll to position [39, 0]
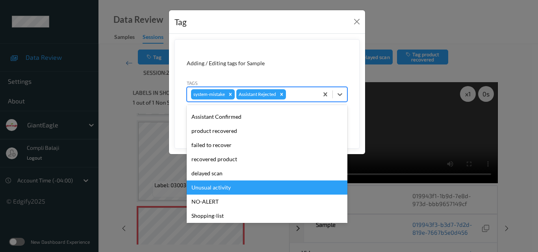
click at [223, 187] on div "Unusual activity" at bounding box center [267, 188] width 161 height 14
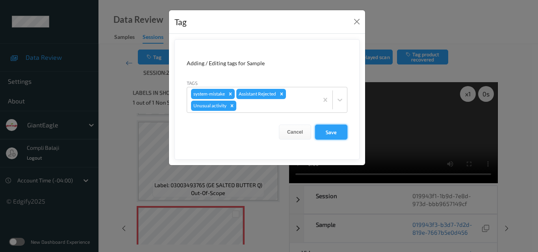
click at [335, 136] on button "Save" at bounding box center [331, 132] width 32 height 15
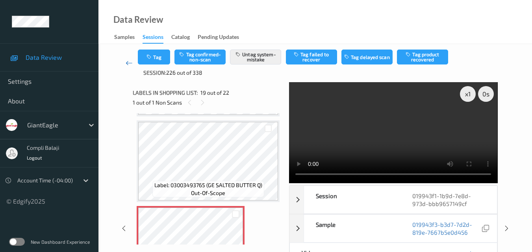
click at [128, 65] on icon at bounding box center [129, 63] width 7 height 8
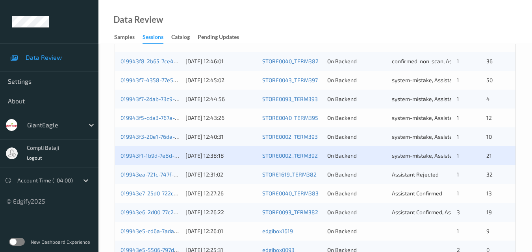
scroll to position [236, 0]
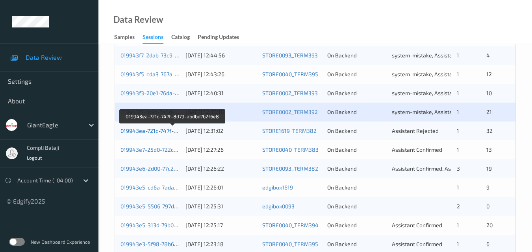
click at [160, 131] on link "019943ea-721c-747f-8d79-abdbd7b2f6e8" at bounding box center [173, 131] width 105 height 7
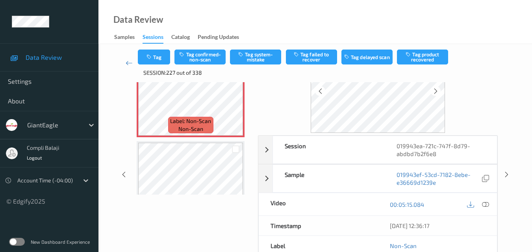
scroll to position [13, 0]
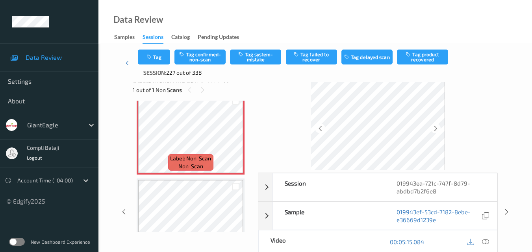
click at [488, 243] on icon at bounding box center [485, 241] width 7 height 7
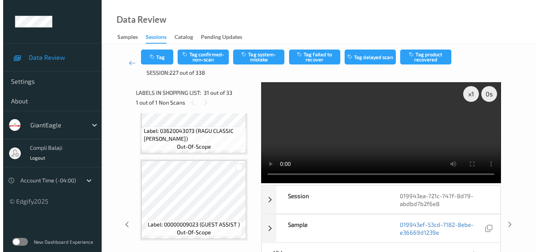
scroll to position [2656, 0]
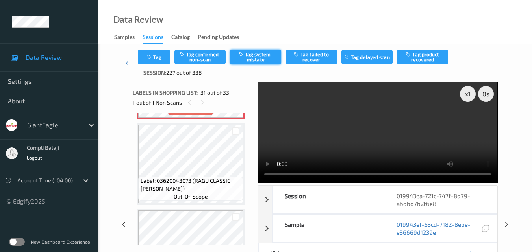
click at [260, 59] on button "Tag system-mistake" at bounding box center [255, 57] width 51 height 15
click at [161, 61] on button "Tag" at bounding box center [154, 57] width 32 height 15
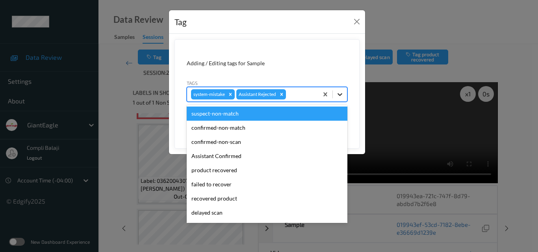
click at [337, 95] on icon at bounding box center [340, 95] width 8 height 8
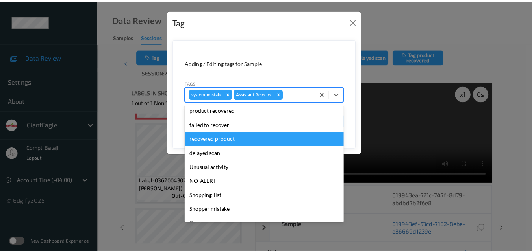
scroll to position [79, 0]
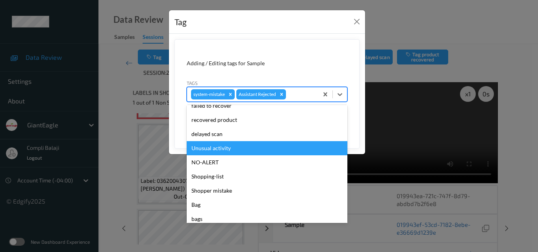
click at [225, 147] on div "Unusual activity" at bounding box center [267, 148] width 161 height 14
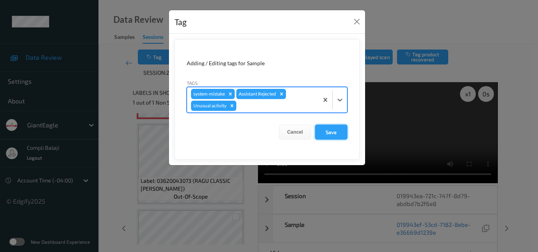
click at [333, 132] on button "Save" at bounding box center [331, 132] width 32 height 15
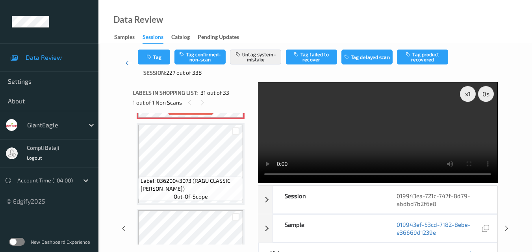
click at [130, 61] on icon at bounding box center [129, 63] width 7 height 8
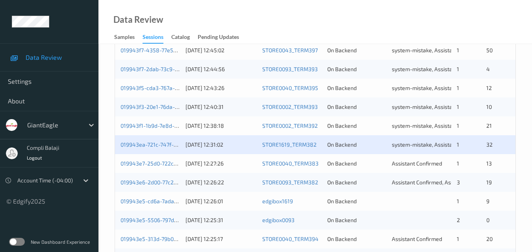
scroll to position [236, 0]
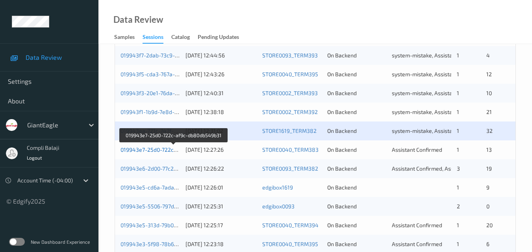
click at [162, 153] on link "019943e7-25d0-722c-af9c-db80db549b31" at bounding box center [174, 150] width 107 height 7
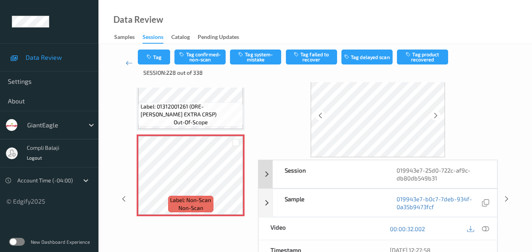
scroll to position [39, 0]
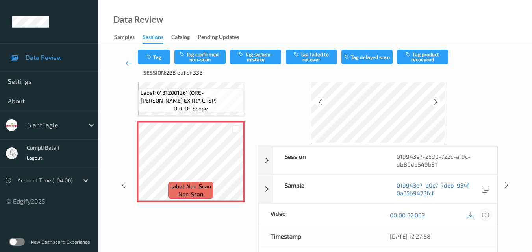
click at [490, 213] on div at bounding box center [486, 215] width 11 height 11
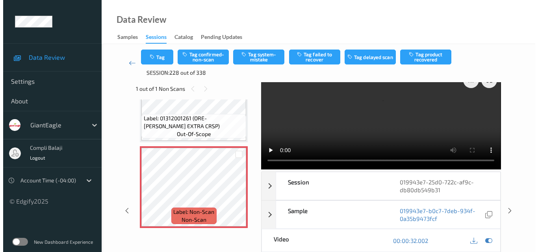
scroll to position [0, 0]
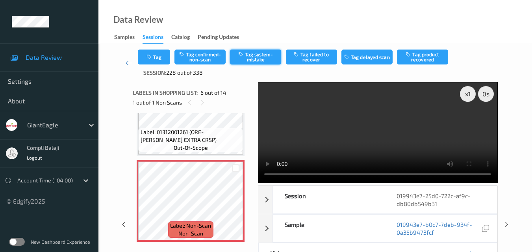
click at [258, 58] on button "Tag system-mistake" at bounding box center [255, 57] width 51 height 15
click at [162, 59] on button "Tag" at bounding box center [154, 57] width 32 height 15
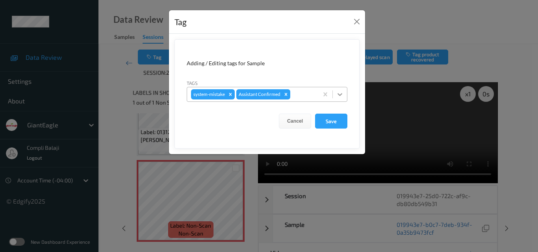
click at [343, 94] on icon at bounding box center [340, 95] width 8 height 8
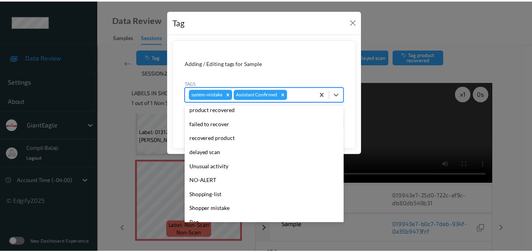
scroll to position [79, 0]
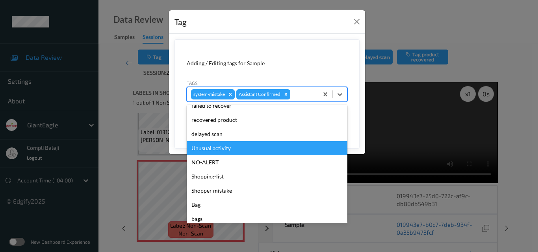
click at [226, 151] on div "Unusual activity" at bounding box center [267, 148] width 161 height 14
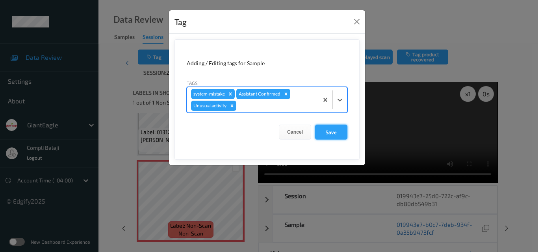
click at [338, 134] on button "Save" at bounding box center [331, 132] width 32 height 15
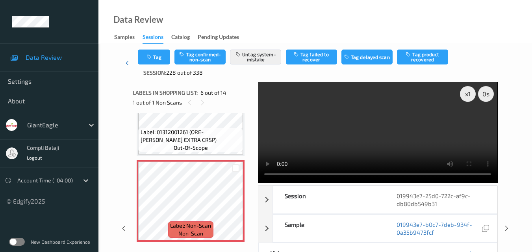
click at [129, 62] on icon at bounding box center [129, 63] width 7 height 8
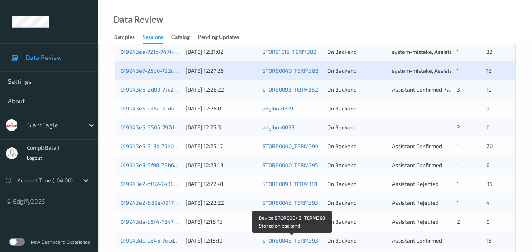
scroll to position [315, 0]
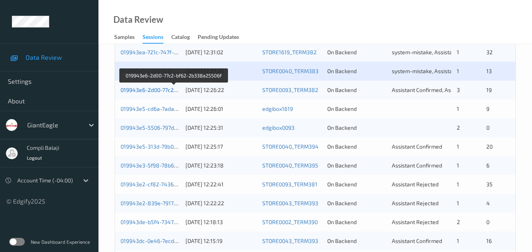
click at [150, 90] on link "019943e6-2d00-77c2-bf62-2b338a25506f" at bounding box center [174, 90] width 106 height 7
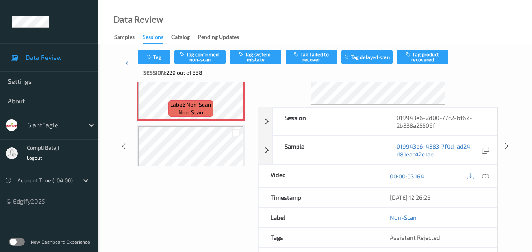
scroll to position [79, 0]
click at [486, 178] on icon at bounding box center [485, 175] width 7 height 7
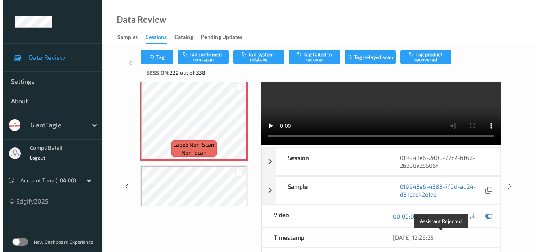
scroll to position [0, 0]
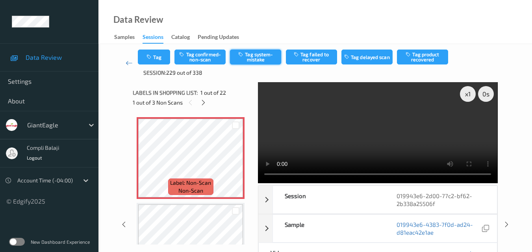
click at [259, 62] on button "Tag system-mistake" at bounding box center [255, 57] width 51 height 15
click at [160, 57] on button "Tag" at bounding box center [154, 57] width 32 height 15
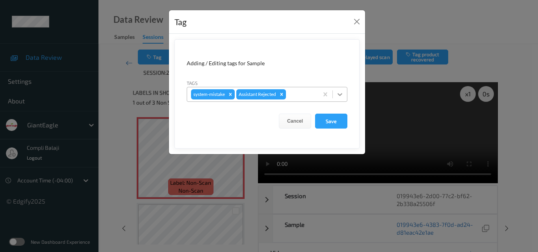
click at [341, 95] on icon at bounding box center [340, 94] width 5 height 3
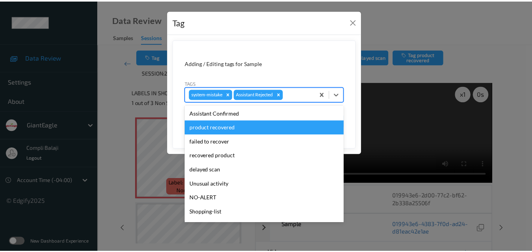
scroll to position [79, 0]
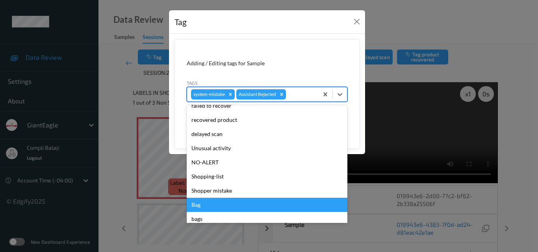
click at [204, 207] on div "Bag" at bounding box center [267, 205] width 161 height 14
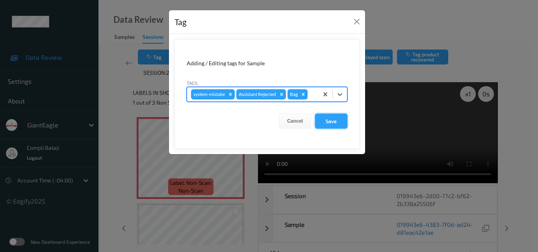
click at [340, 122] on button "Save" at bounding box center [331, 121] width 32 height 15
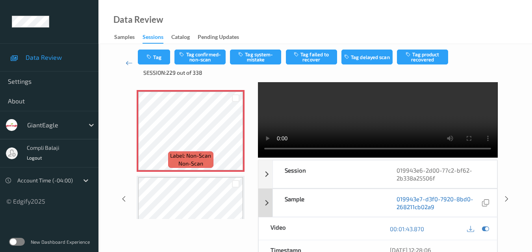
scroll to position [39, 0]
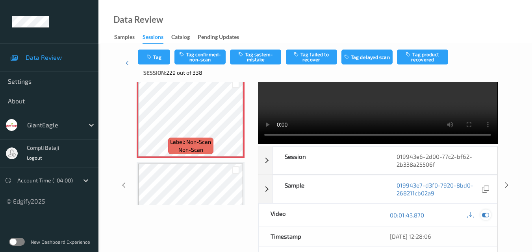
click at [484, 216] on icon at bounding box center [485, 215] width 7 height 7
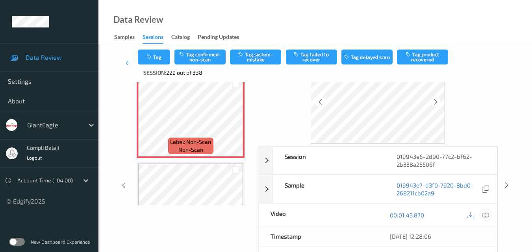
click at [488, 216] on icon at bounding box center [485, 215] width 7 height 7
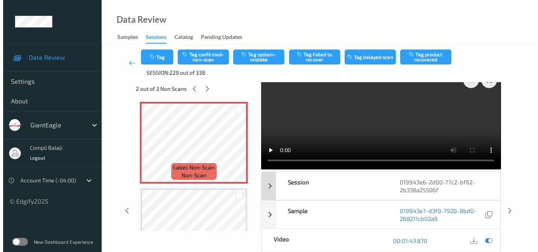
scroll to position [0, 0]
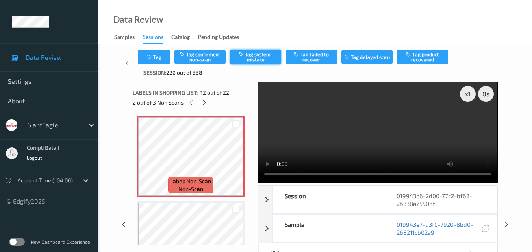
click at [261, 59] on button "Tag system-mistake" at bounding box center [255, 57] width 51 height 15
click at [160, 57] on button "Tag" at bounding box center [154, 57] width 32 height 15
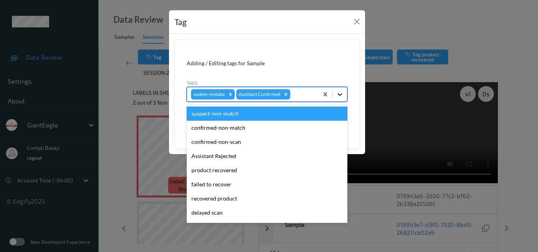
click at [340, 94] on icon at bounding box center [340, 95] width 8 height 8
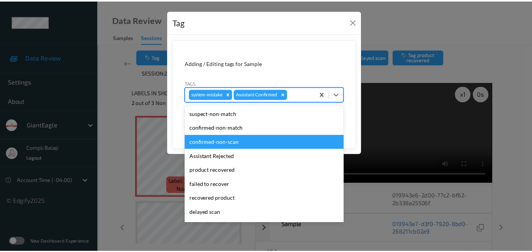
scroll to position [79, 0]
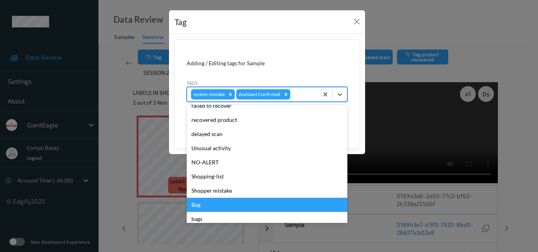
click at [196, 206] on div "Bag" at bounding box center [267, 205] width 161 height 14
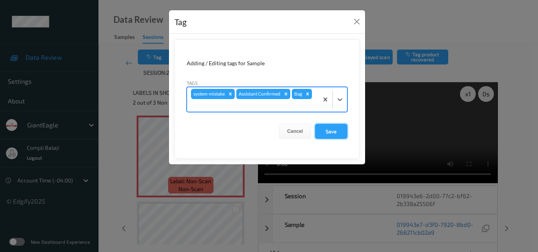
click at [341, 134] on button "Save" at bounding box center [331, 131] width 32 height 15
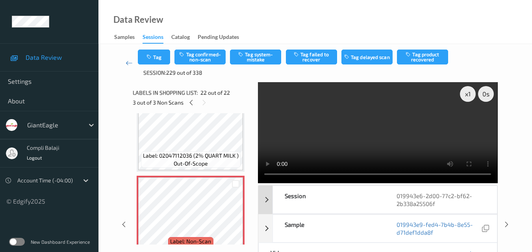
scroll to position [39, 0]
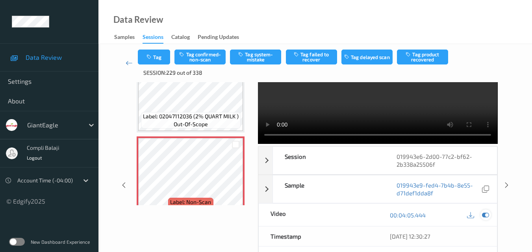
click at [489, 217] on icon at bounding box center [485, 215] width 7 height 7
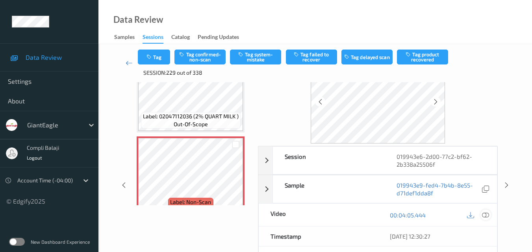
click at [486, 217] on icon at bounding box center [485, 215] width 7 height 7
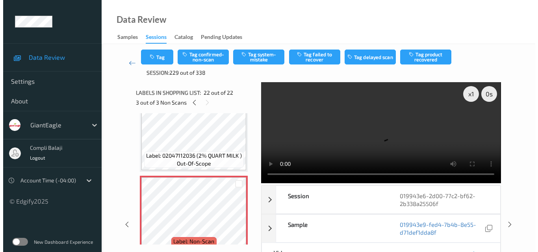
scroll to position [1711, 0]
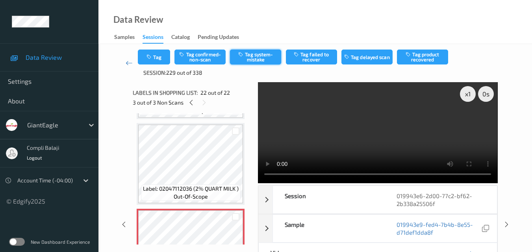
click at [263, 58] on button "Tag system-mistake" at bounding box center [255, 57] width 51 height 15
click at [160, 59] on button "Tag" at bounding box center [154, 57] width 32 height 15
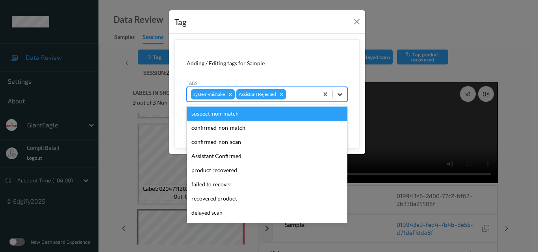
click at [341, 95] on icon at bounding box center [340, 94] width 5 height 3
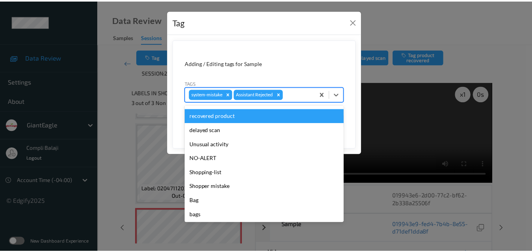
scroll to position [84, 0]
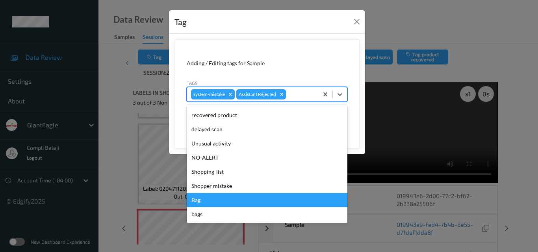
click at [202, 200] on div "Bag" at bounding box center [267, 200] width 161 height 14
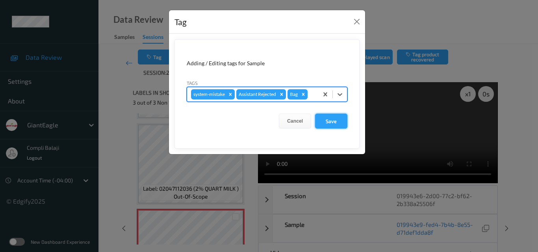
click at [339, 124] on button "Save" at bounding box center [331, 121] width 32 height 15
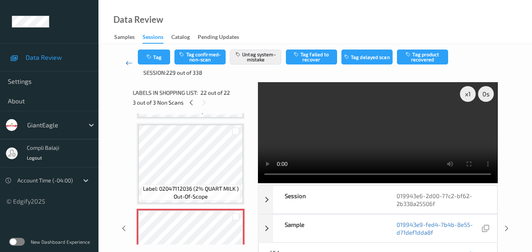
click at [127, 62] on icon at bounding box center [129, 63] width 7 height 8
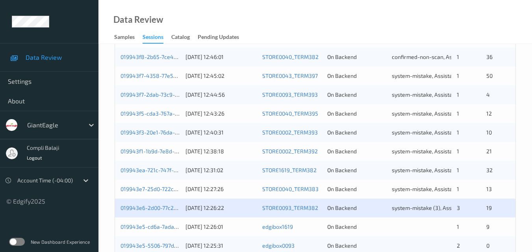
scroll to position [276, 0]
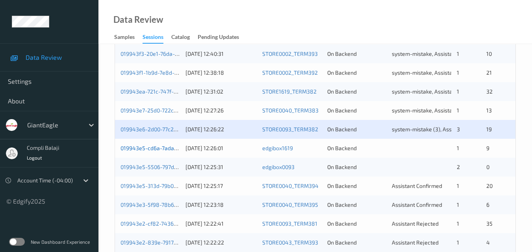
click at [168, 151] on link "019943e5-cd6a-7ada-9cb0-a159f352ee95" at bounding box center [174, 148] width 106 height 7
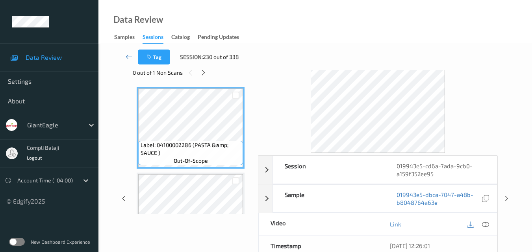
scroll to position [8, 0]
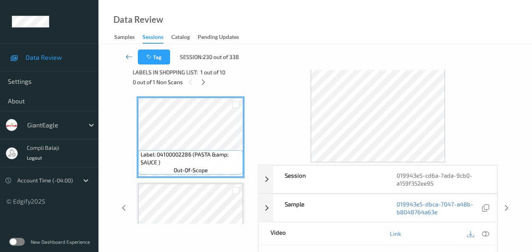
click at [125, 58] on link at bounding box center [129, 57] width 18 height 15
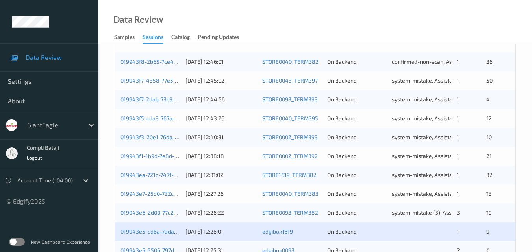
scroll to position [276, 0]
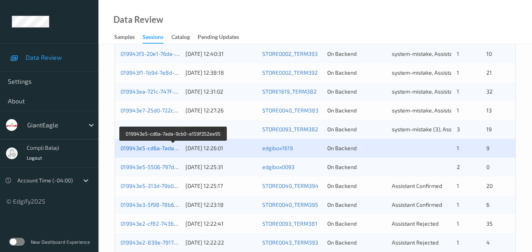
click at [155, 149] on link "019943e5-cd6a-7ada-9cb0-a159f352ee95" at bounding box center [174, 148] width 106 height 7
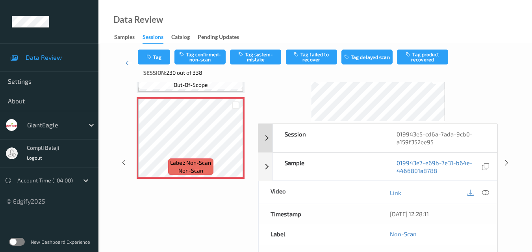
scroll to position [79, 0]
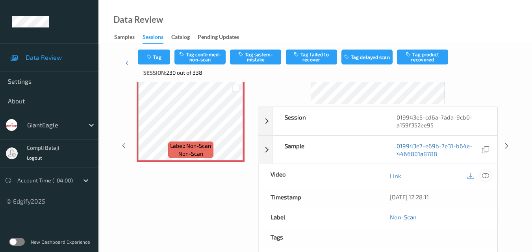
click at [485, 178] on icon at bounding box center [485, 175] width 7 height 7
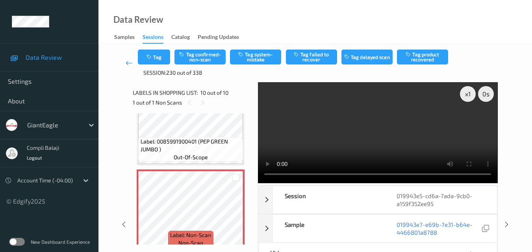
scroll to position [681, 0]
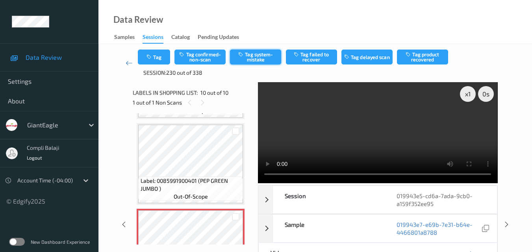
click at [253, 58] on button "Tag system-mistake" at bounding box center [255, 57] width 51 height 15
click at [129, 65] on icon at bounding box center [129, 63] width 7 height 8
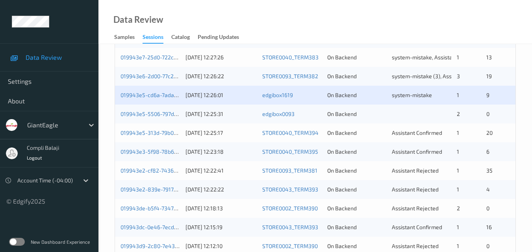
scroll to position [315, 0]
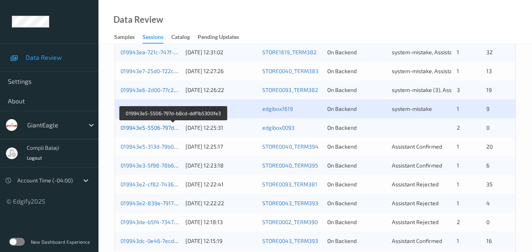
click at [161, 130] on link "019943e5-5506-797d-b8cd-ddf1b5300fe3" at bounding box center [174, 127] width 106 height 7
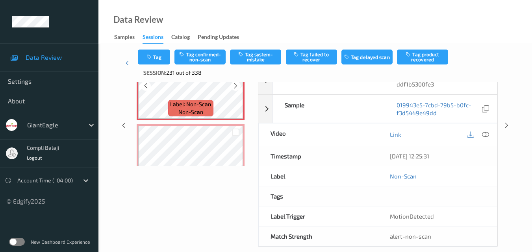
scroll to position [39, 0]
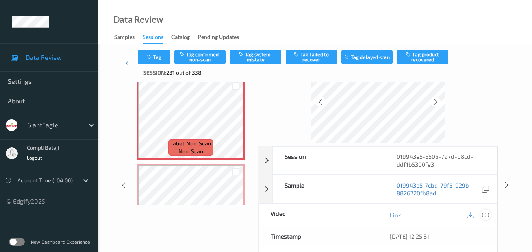
click at [488, 214] on icon at bounding box center [485, 215] width 7 height 7
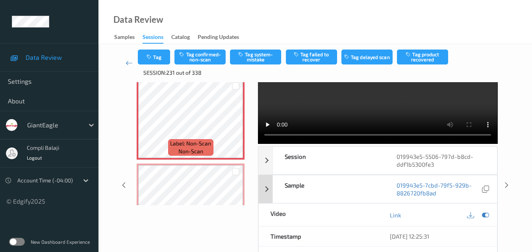
scroll to position [0, 0]
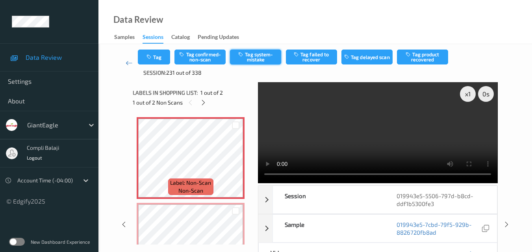
click at [263, 56] on button "Tag system-mistake" at bounding box center [255, 57] width 51 height 15
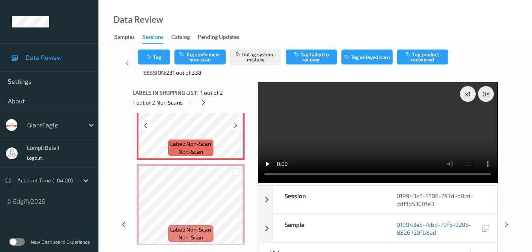
scroll to position [39, 0]
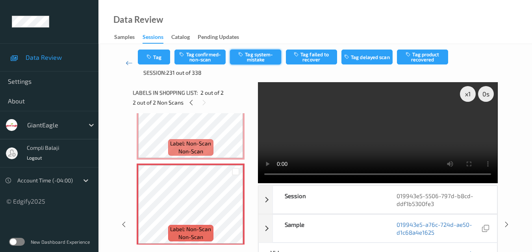
click at [260, 56] on button "Tag system-mistake" at bounding box center [255, 57] width 51 height 15
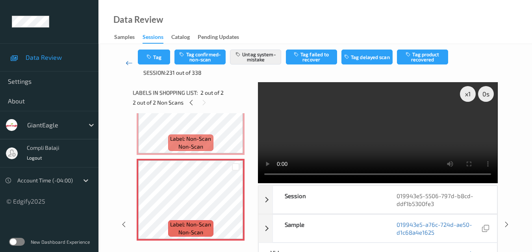
click at [126, 65] on icon at bounding box center [129, 63] width 7 height 8
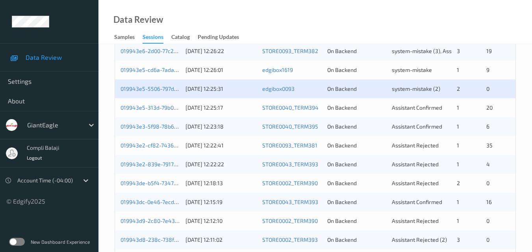
scroll to position [355, 0]
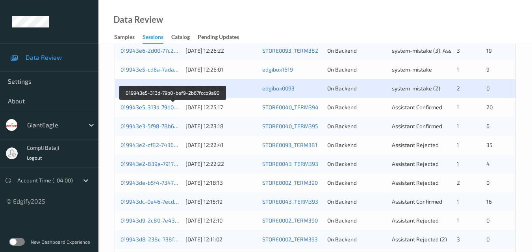
click at [153, 109] on link "019943e5-313d-79b0-bef9-2b67fccb9a90" at bounding box center [173, 107] width 105 height 7
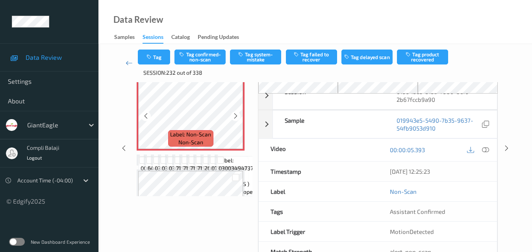
scroll to position [35, 0]
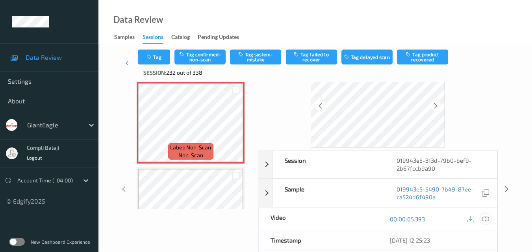
click at [485, 220] on icon at bounding box center [485, 218] width 7 height 7
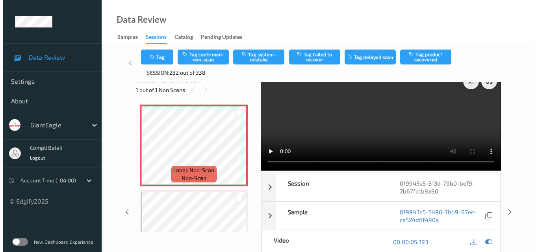
scroll to position [0, 0]
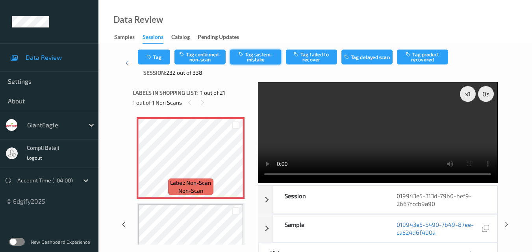
click at [264, 58] on button "Tag system-mistake" at bounding box center [255, 57] width 51 height 15
click at [158, 61] on button "Tag" at bounding box center [154, 57] width 32 height 15
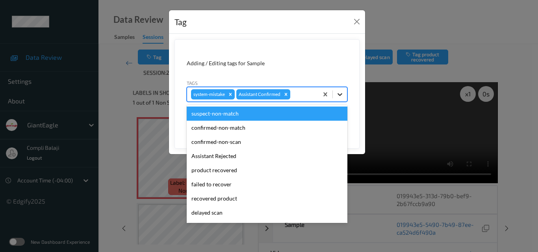
click at [340, 95] on icon at bounding box center [340, 95] width 8 height 8
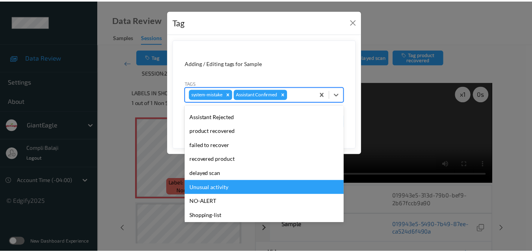
scroll to position [79, 0]
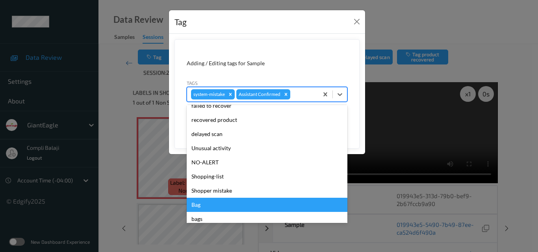
click at [209, 208] on div "Bag" at bounding box center [267, 205] width 161 height 14
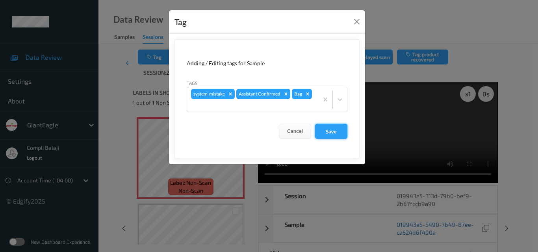
click at [334, 135] on button "Save" at bounding box center [331, 131] width 32 height 15
